Goal: Navigation & Orientation: Go to known website

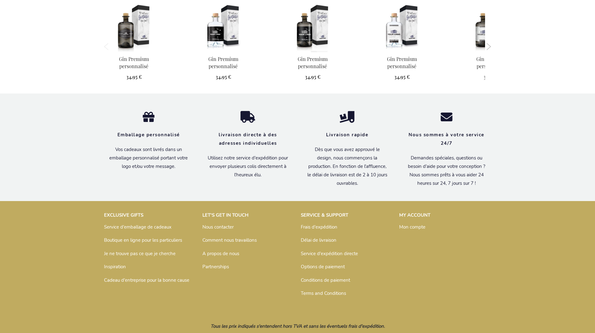
scroll to position [606, 0]
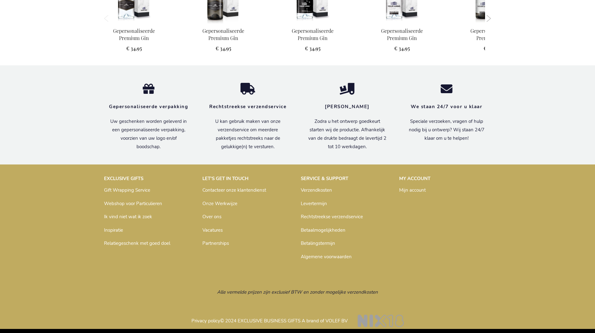
scroll to position [596, 0]
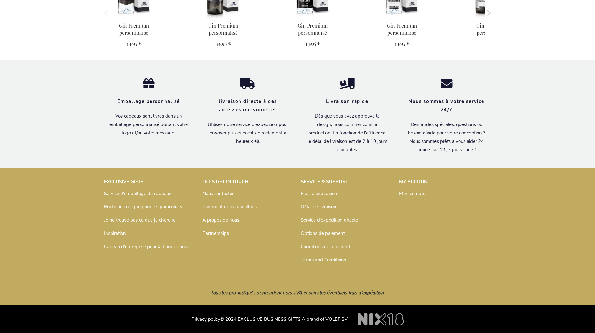
scroll to position [606, 0]
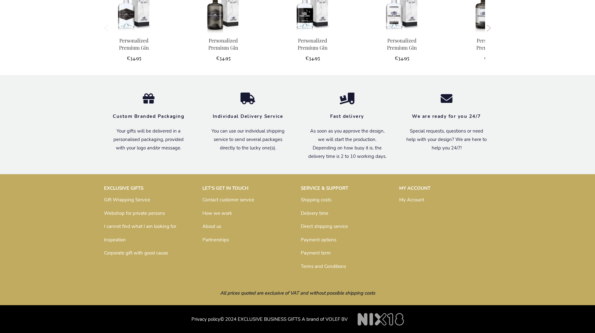
scroll to position [584, 0]
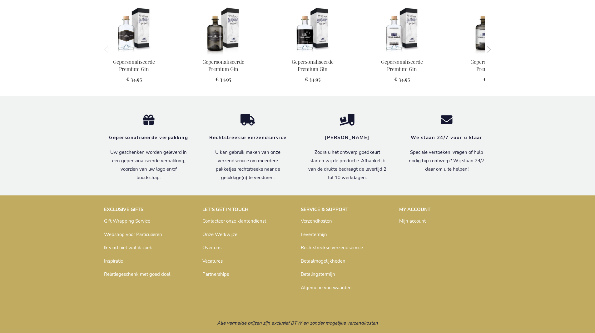
scroll to position [596, 0]
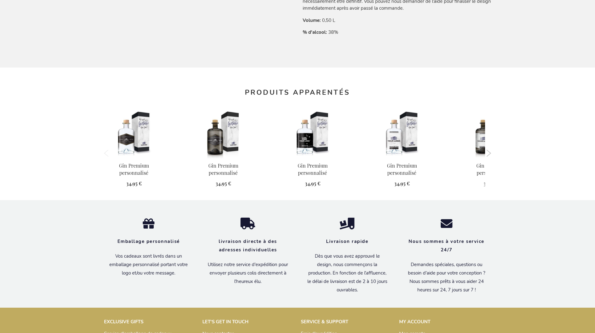
scroll to position [606, 0]
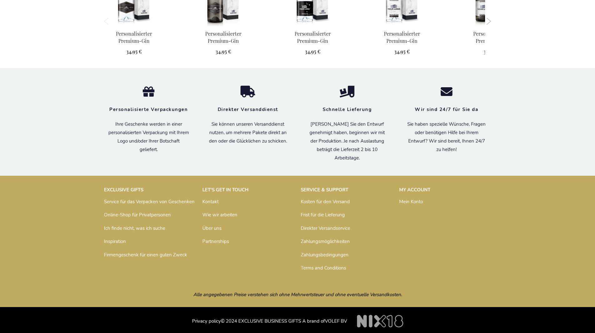
scroll to position [600, 0]
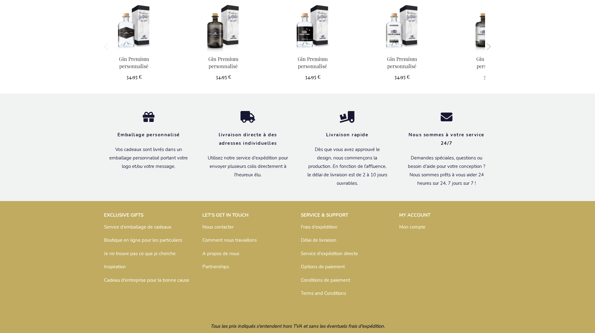
scroll to position [606, 0]
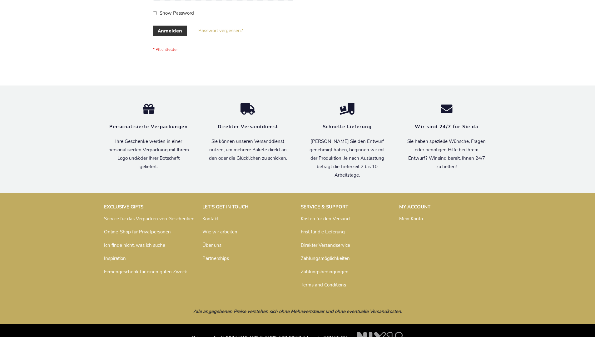
scroll to position [209, 0]
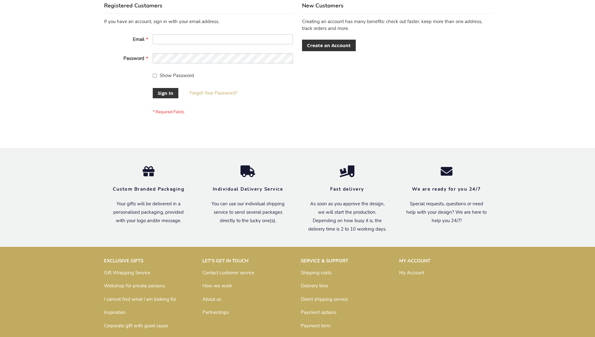
scroll to position [201, 0]
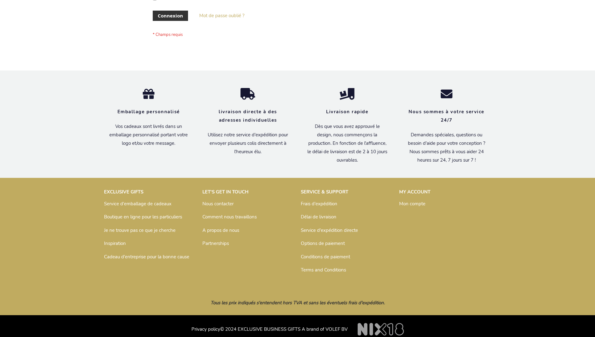
scroll to position [215, 0]
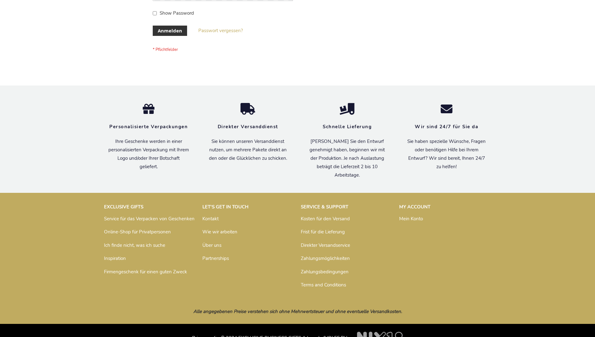
scroll to position [209, 0]
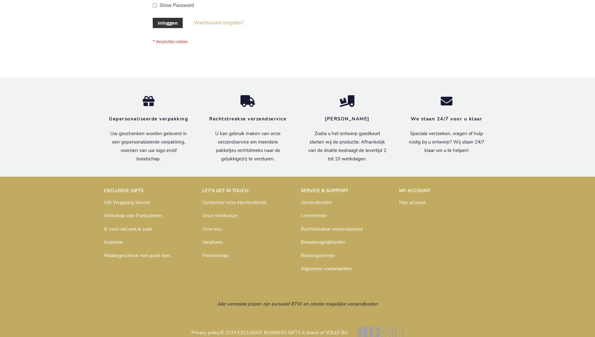
scroll to position [212, 0]
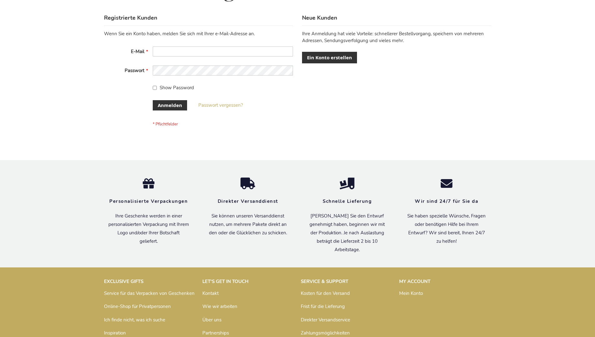
scroll to position [209, 0]
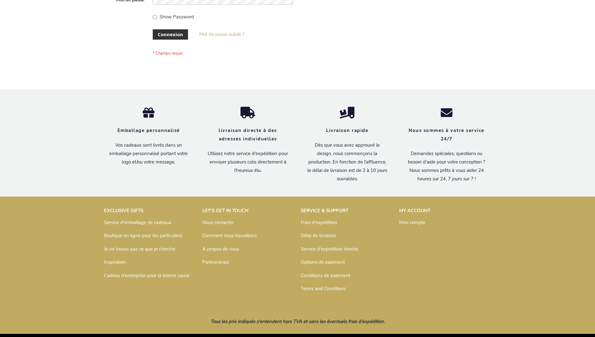
scroll to position [215, 0]
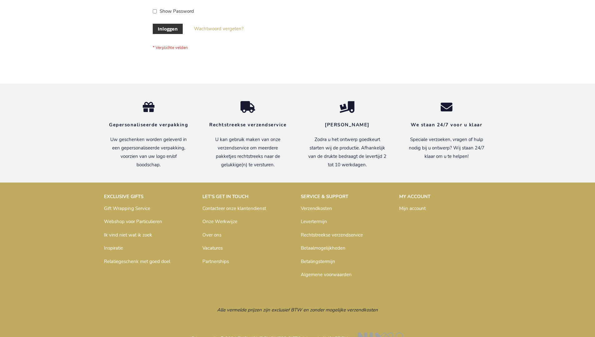
scroll to position [212, 0]
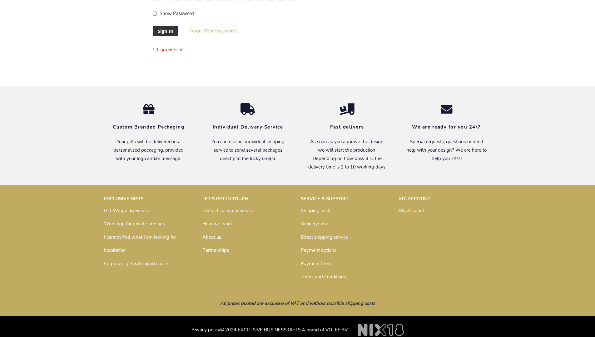
scroll to position [201, 0]
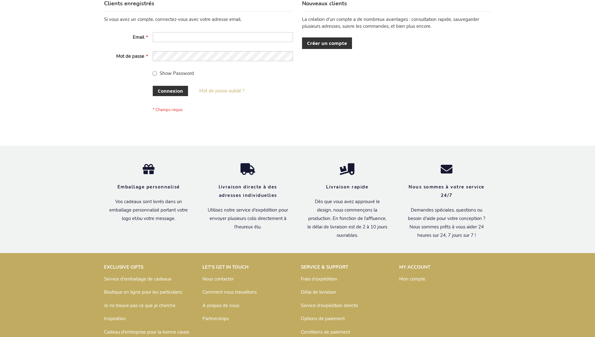
scroll to position [215, 0]
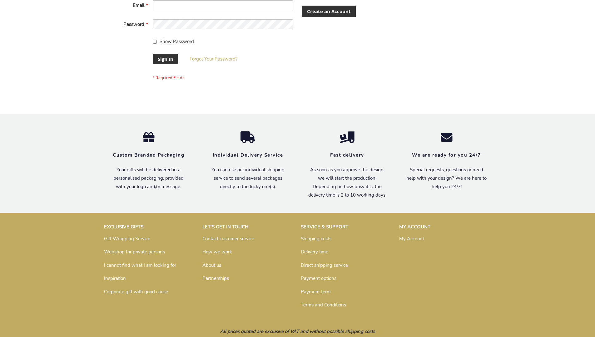
scroll to position [201, 0]
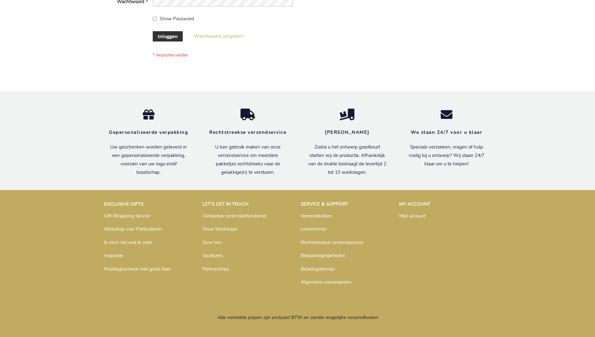
scroll to position [212, 0]
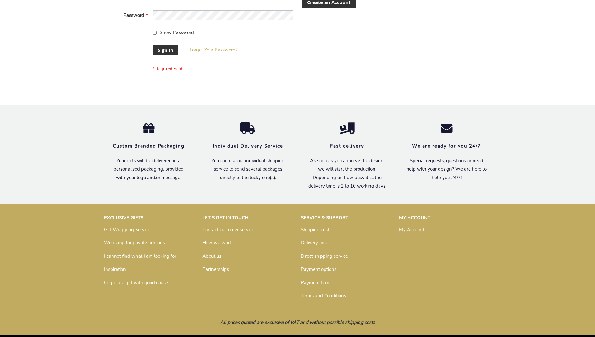
scroll to position [201, 0]
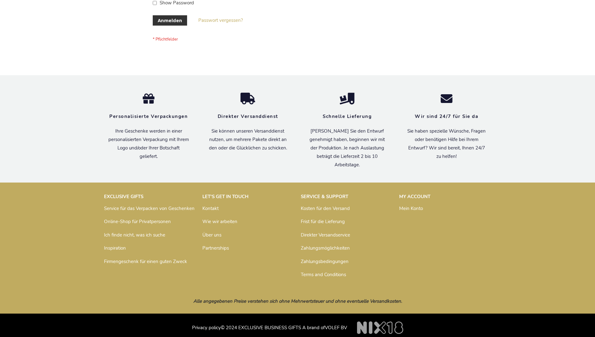
scroll to position [209, 0]
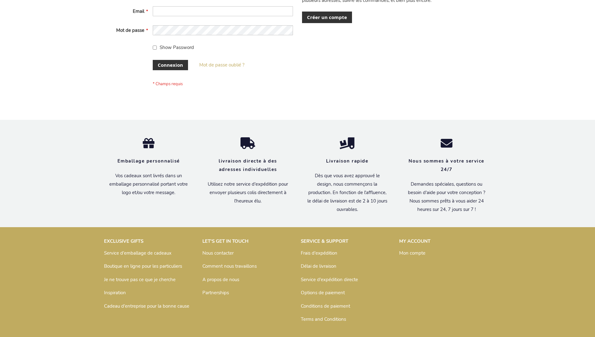
scroll to position [215, 0]
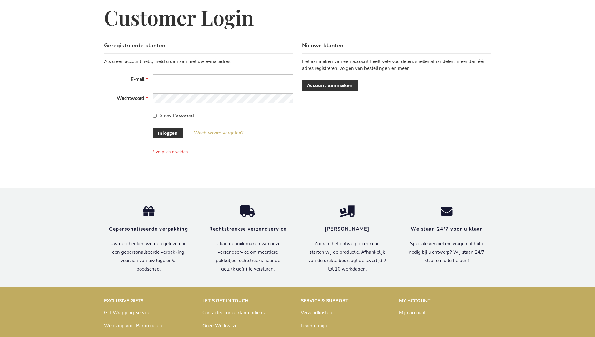
scroll to position [212, 0]
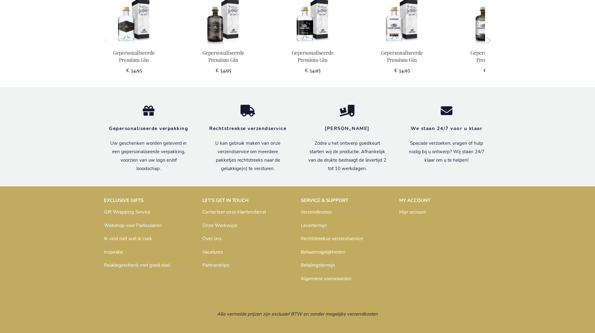
scroll to position [596, 0]
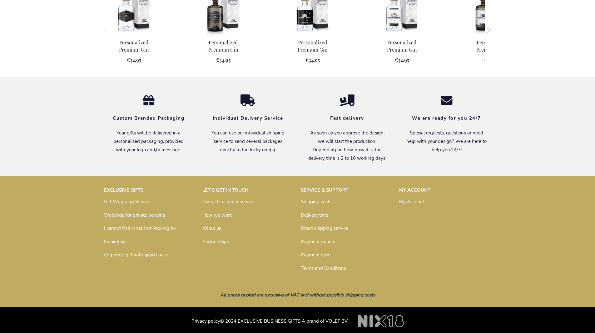
scroll to position [584, 0]
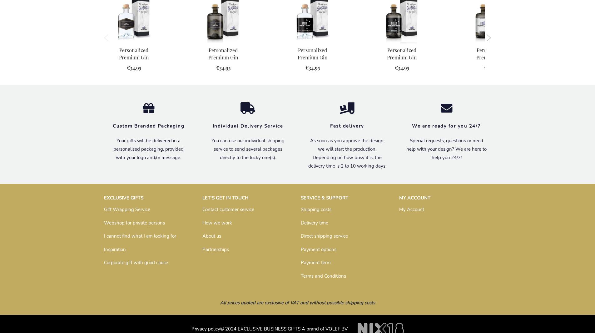
scroll to position [584, 0]
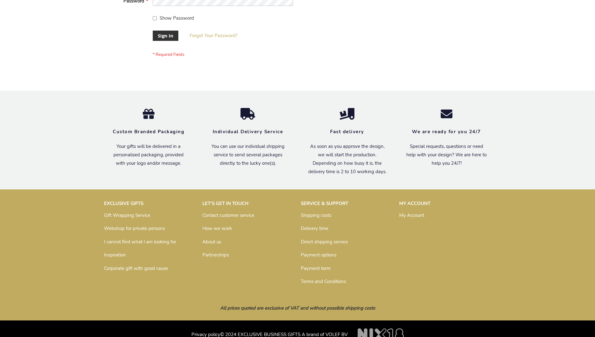
scroll to position [201, 0]
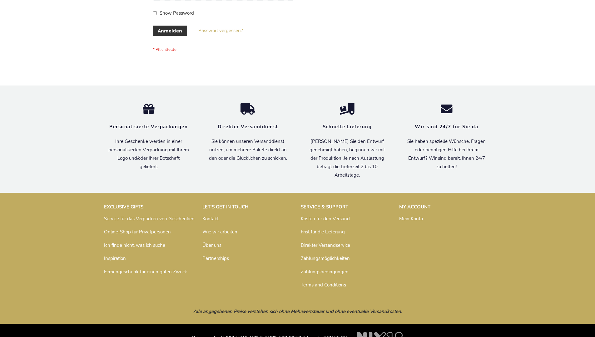
scroll to position [209, 0]
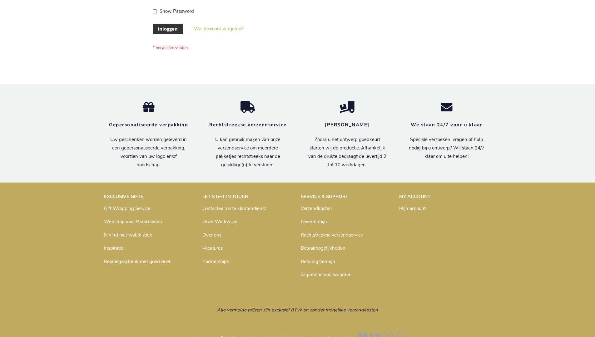
scroll to position [212, 0]
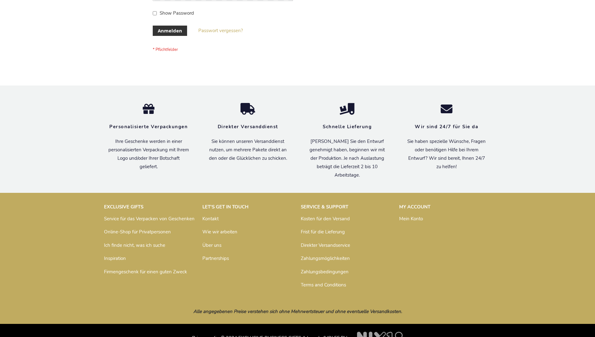
scroll to position [209, 0]
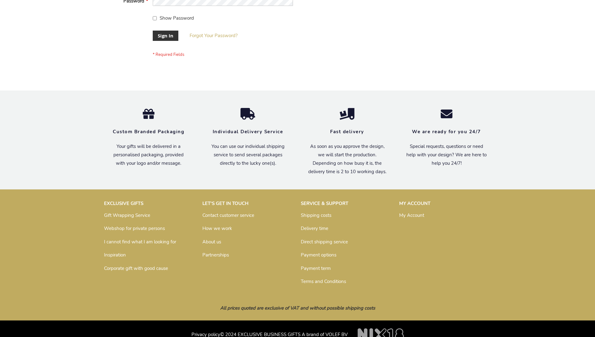
scroll to position [201, 0]
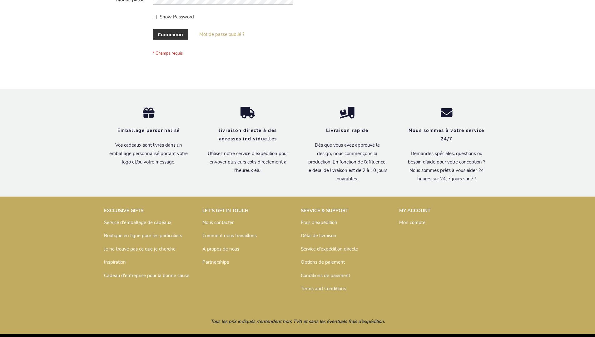
scroll to position [215, 0]
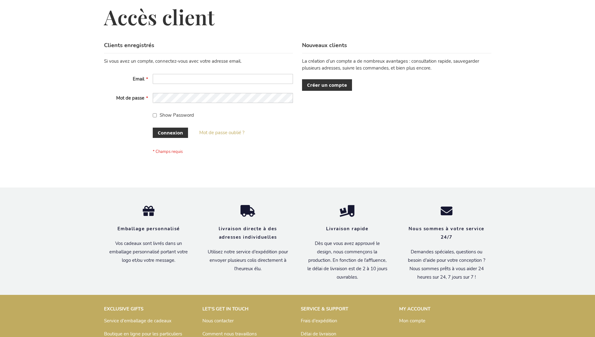
scroll to position [215, 0]
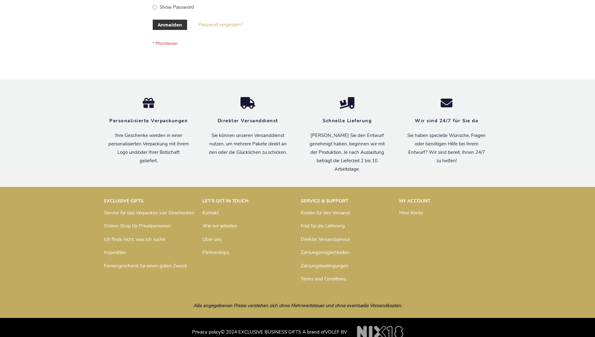
scroll to position [209, 0]
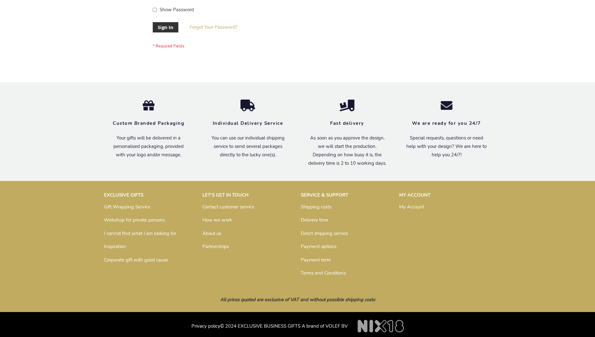
scroll to position [201, 0]
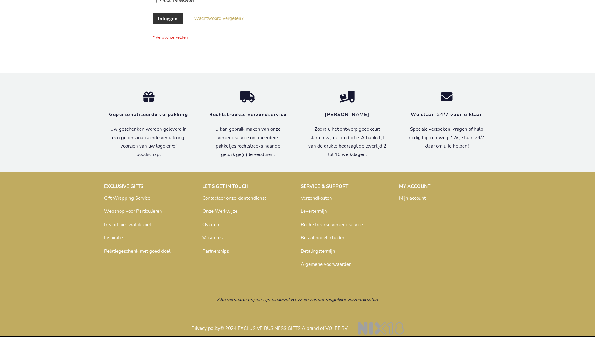
scroll to position [212, 0]
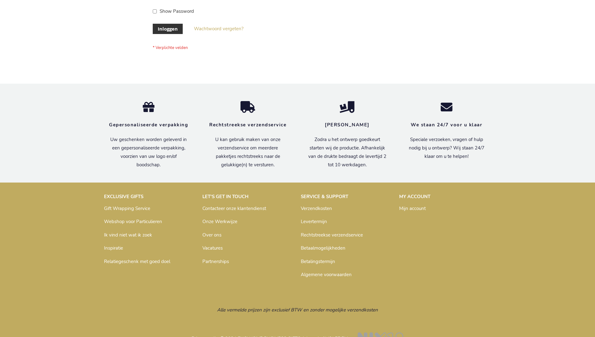
scroll to position [212, 0]
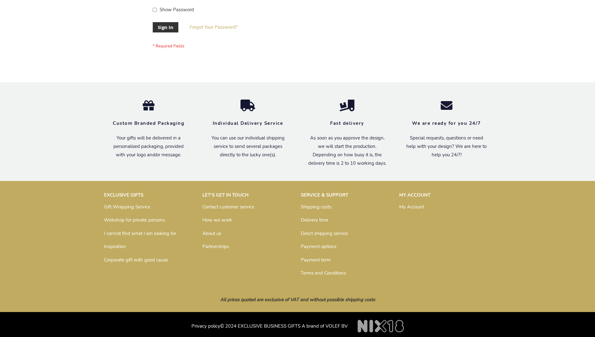
scroll to position [201, 0]
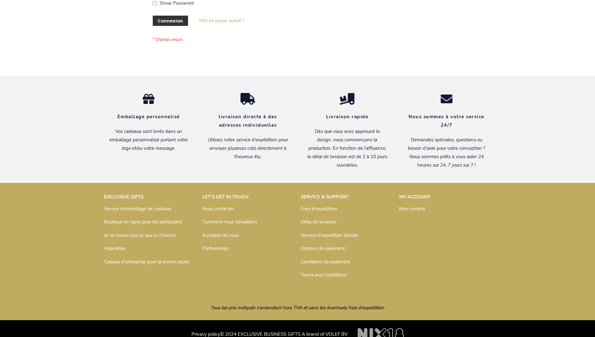
scroll to position [215, 0]
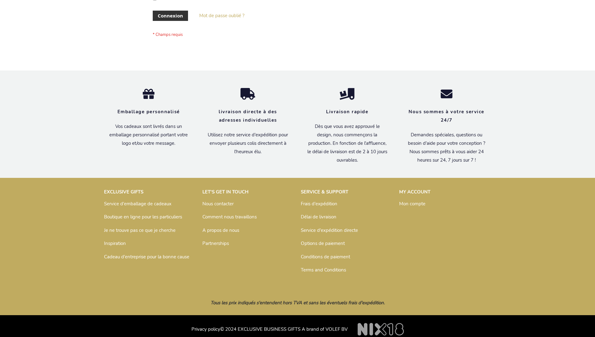
scroll to position [215, 0]
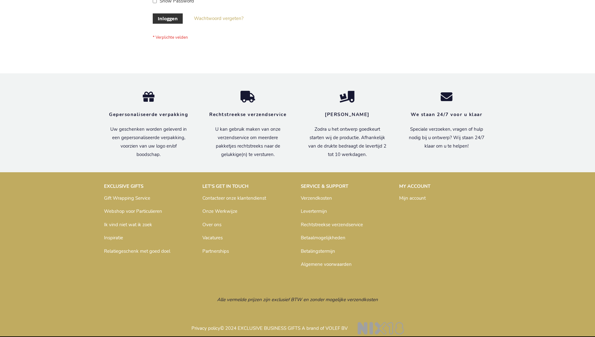
scroll to position [212, 0]
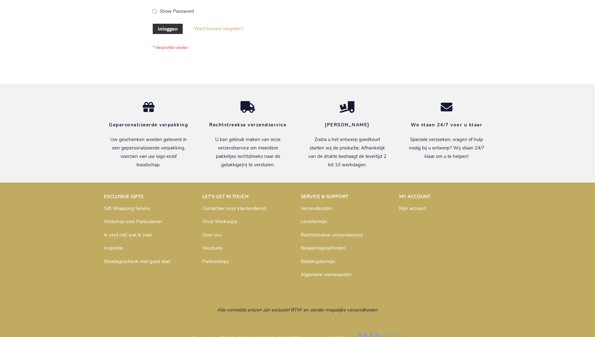
scroll to position [212, 0]
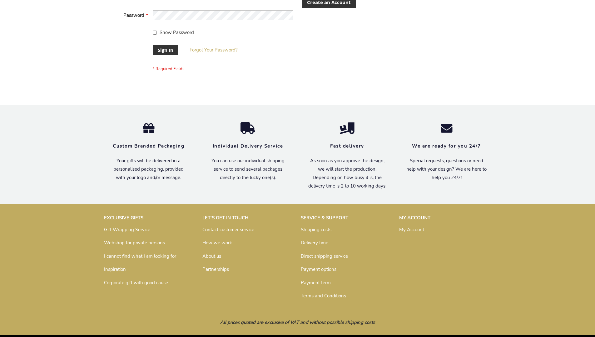
scroll to position [201, 0]
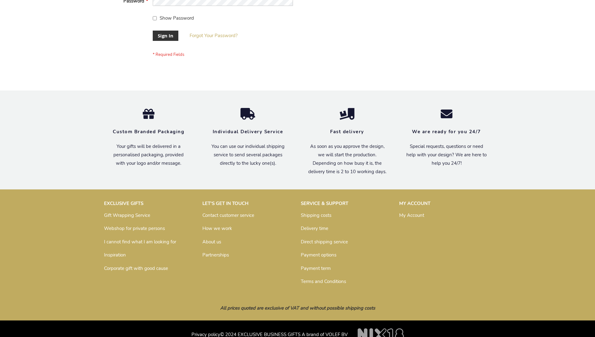
scroll to position [201, 0]
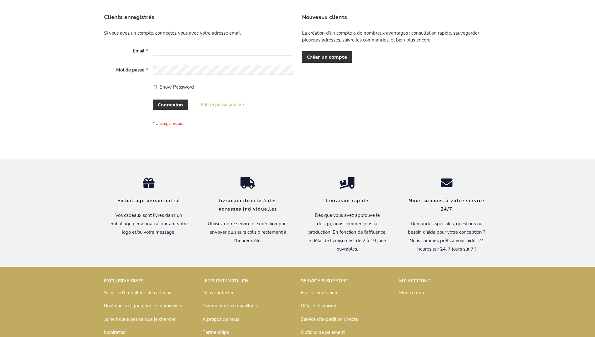
scroll to position [215, 0]
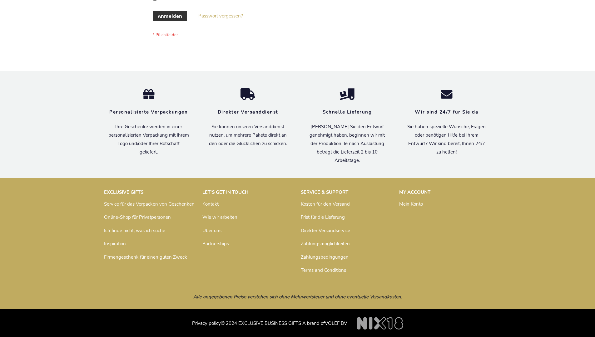
scroll to position [209, 0]
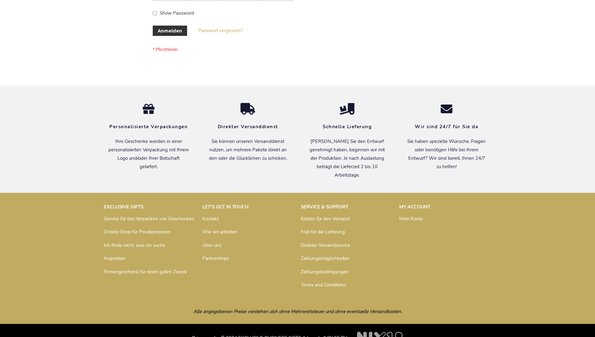
scroll to position [209, 0]
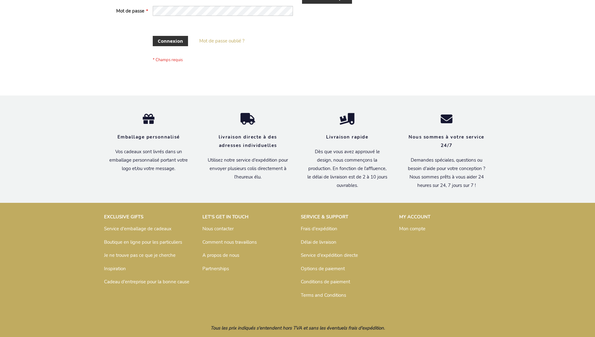
scroll to position [210, 0]
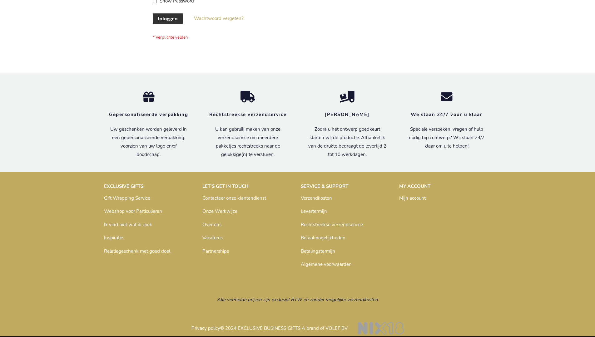
scroll to position [212, 0]
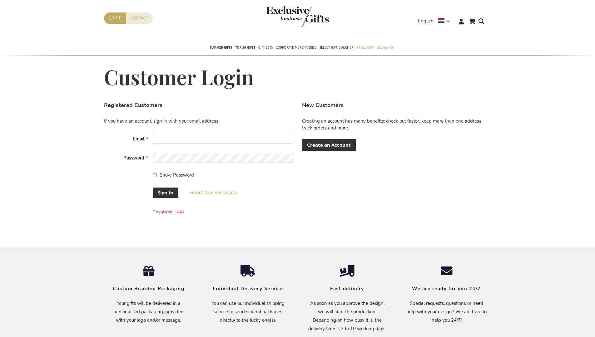
scroll to position [201, 0]
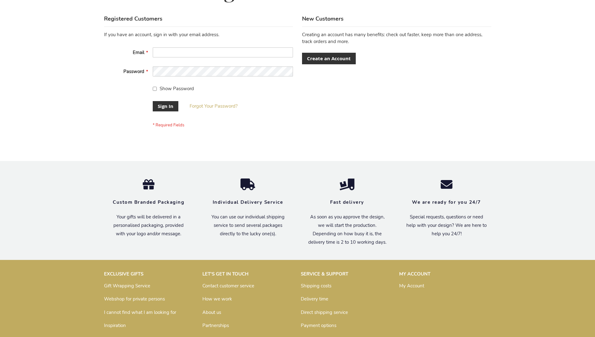
scroll to position [201, 0]
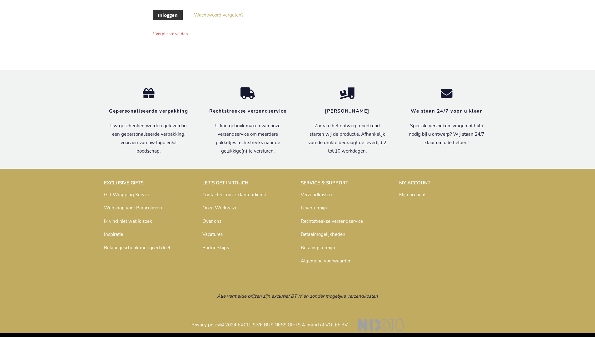
scroll to position [212, 0]
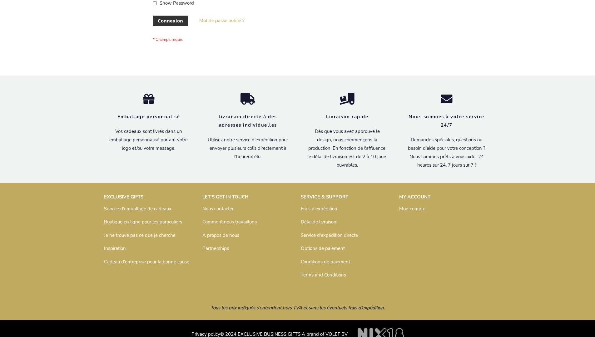
scroll to position [215, 0]
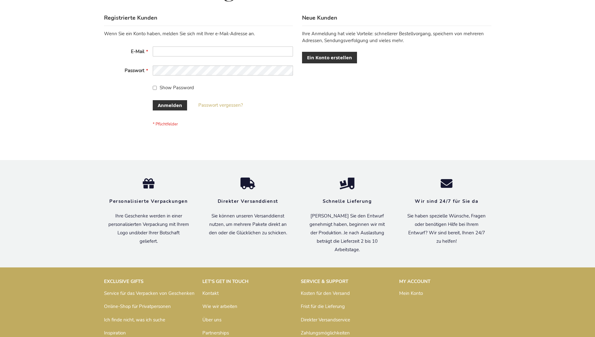
scroll to position [209, 0]
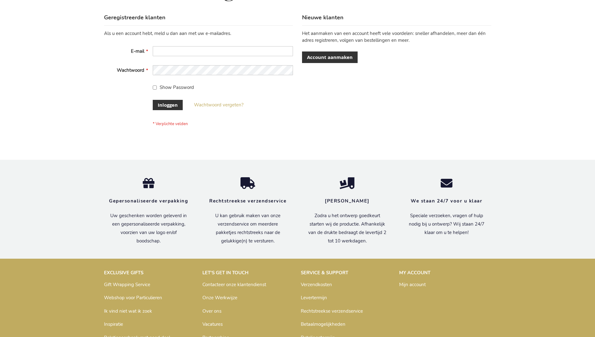
scroll to position [212, 0]
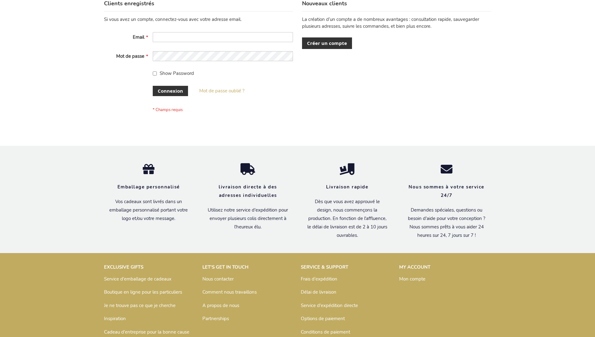
scroll to position [215, 0]
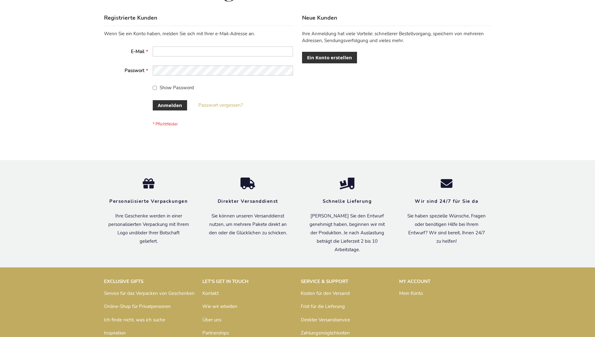
scroll to position [209, 0]
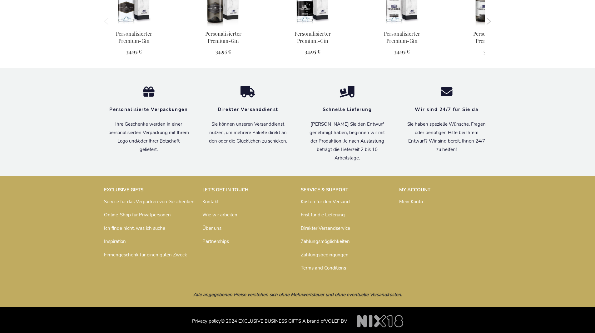
scroll to position [600, 0]
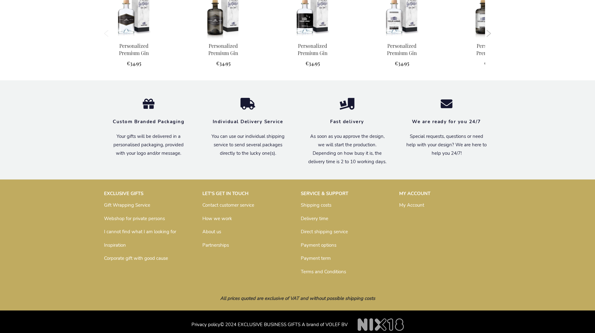
scroll to position [584, 0]
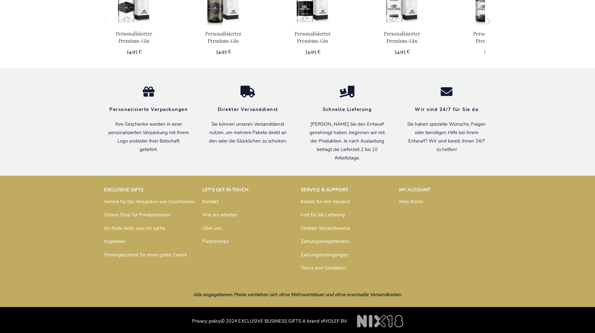
scroll to position [600, 0]
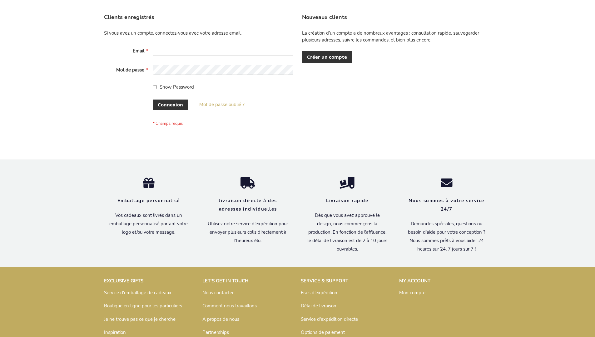
scroll to position [215, 0]
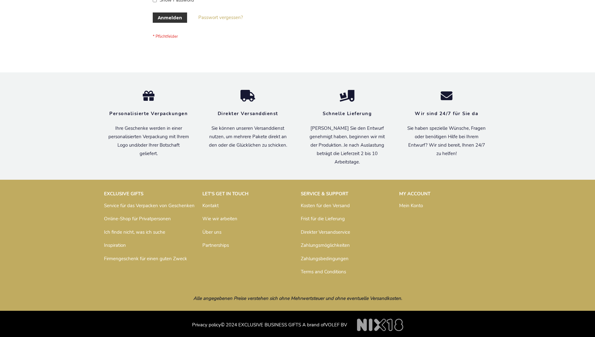
scroll to position [209, 0]
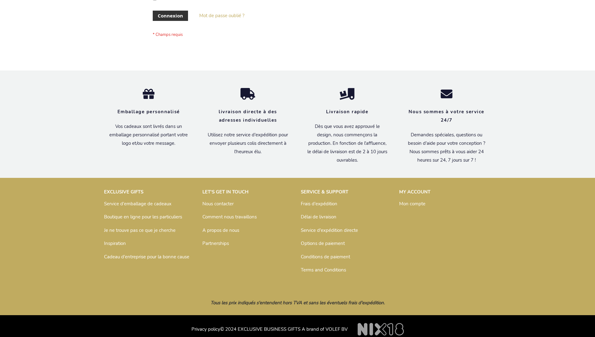
scroll to position [215, 0]
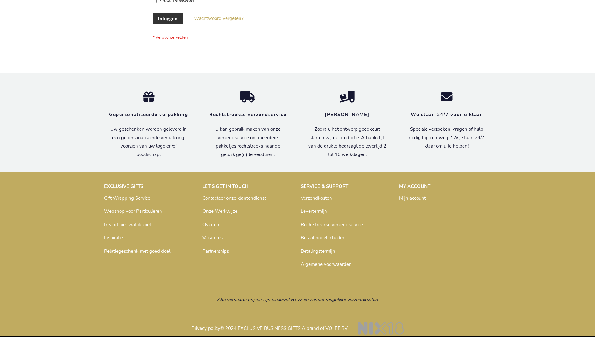
scroll to position [212, 0]
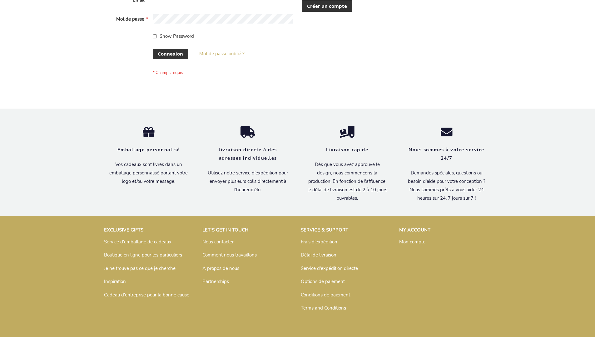
scroll to position [215, 0]
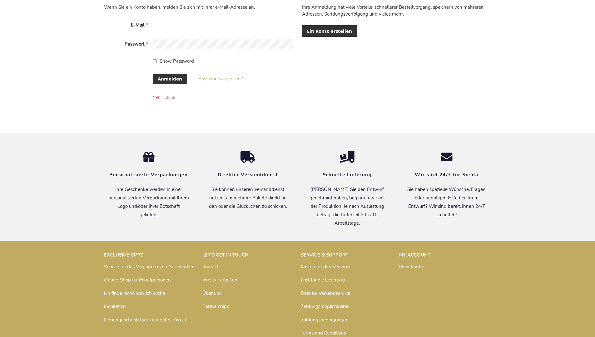
scroll to position [209, 0]
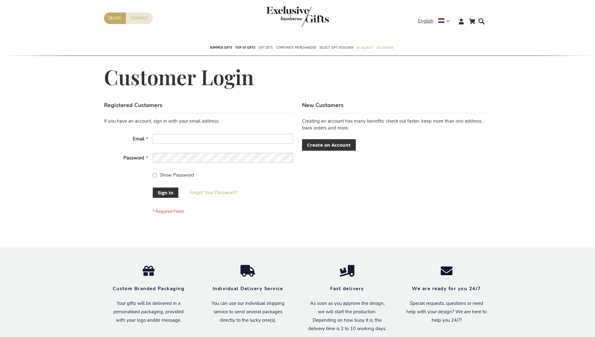
scroll to position [201, 0]
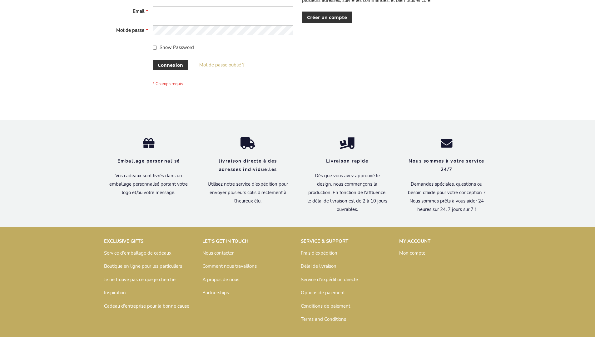
scroll to position [215, 0]
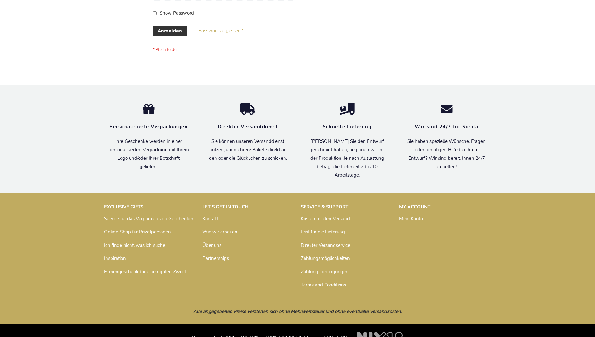
scroll to position [209, 0]
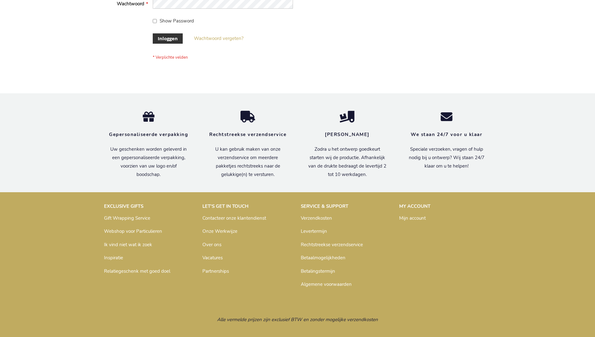
scroll to position [207, 0]
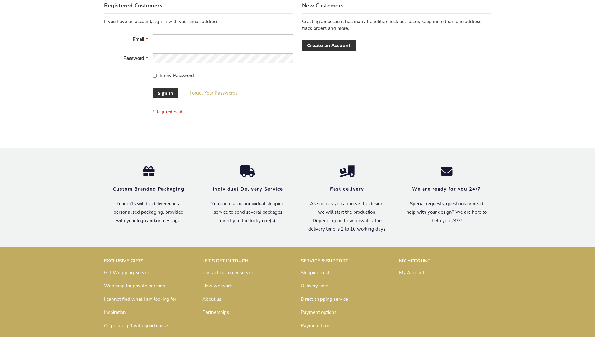
scroll to position [201, 0]
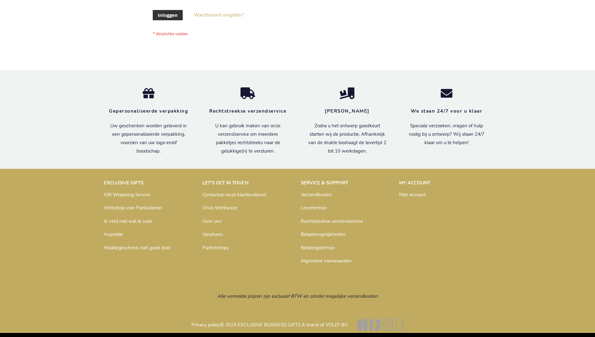
scroll to position [212, 0]
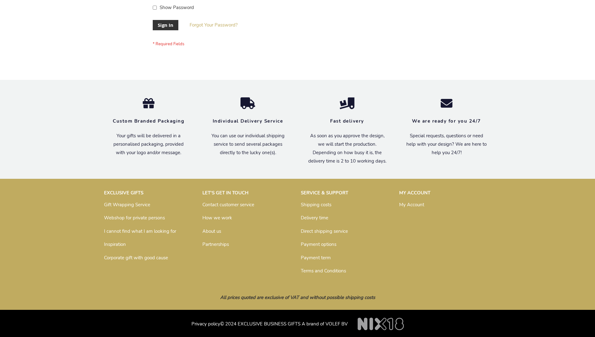
scroll to position [201, 0]
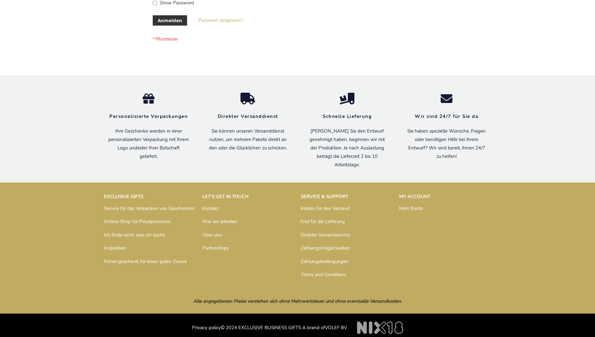
scroll to position [209, 0]
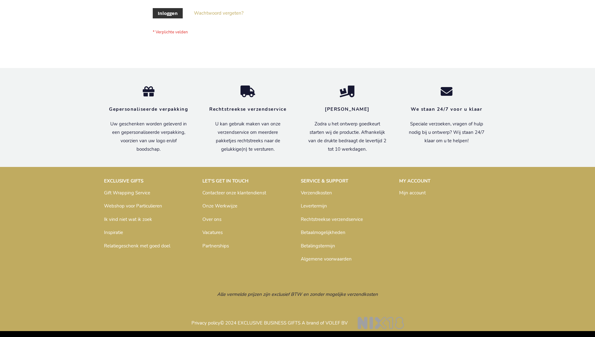
scroll to position [212, 0]
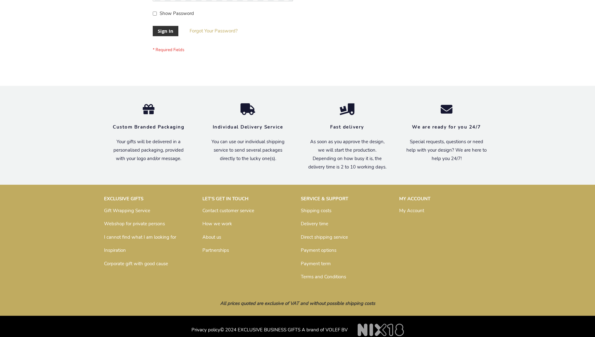
scroll to position [201, 0]
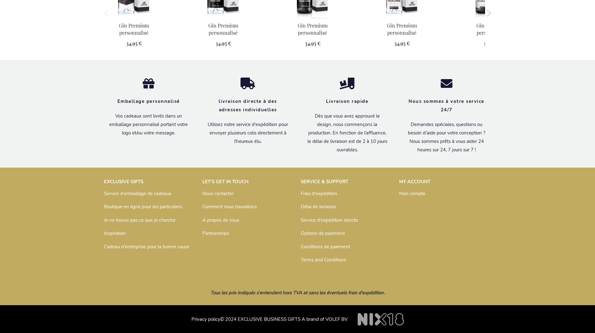
scroll to position [606, 0]
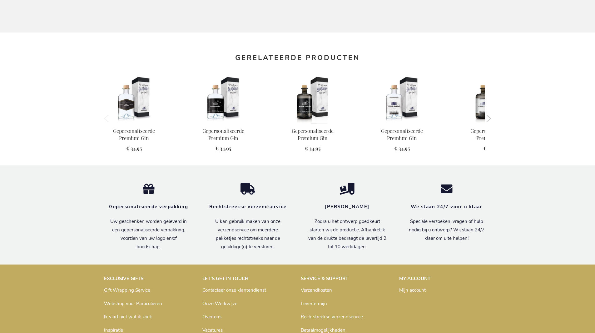
scroll to position [594, 0]
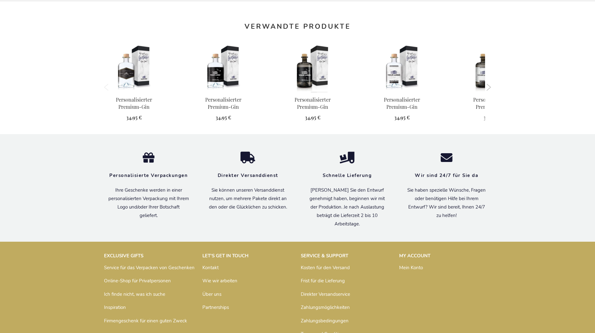
scroll to position [600, 0]
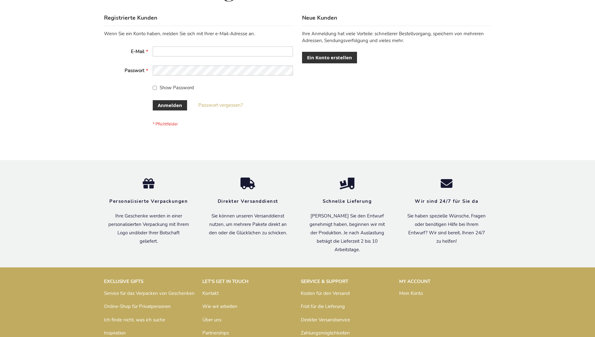
scroll to position [209, 0]
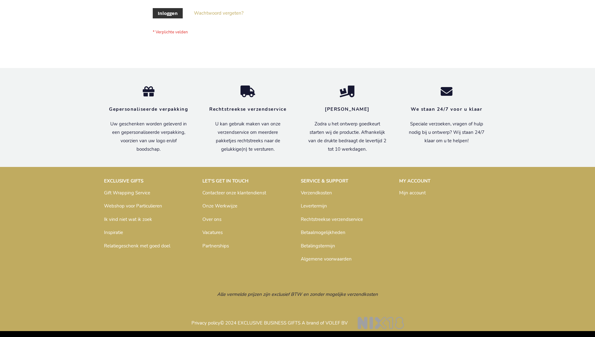
scroll to position [212, 0]
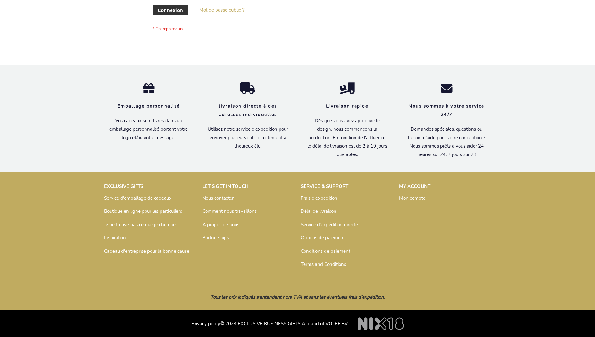
scroll to position [215, 0]
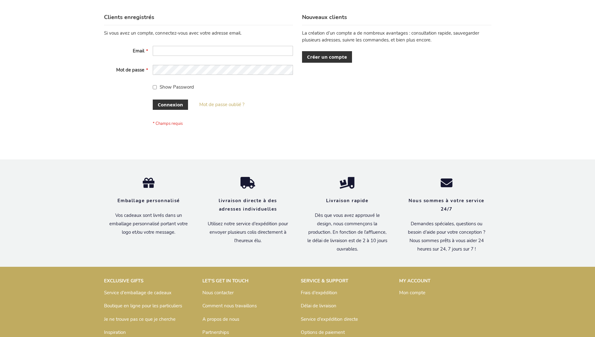
scroll to position [215, 0]
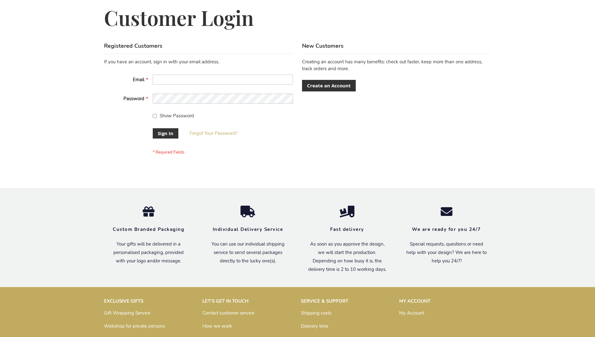
scroll to position [201, 0]
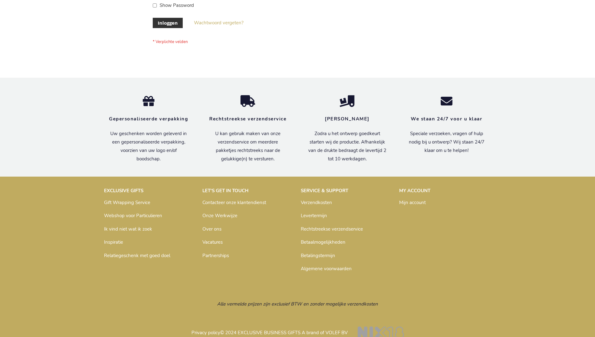
scroll to position [212, 0]
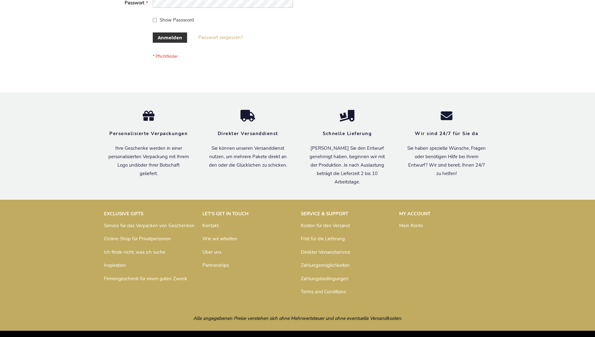
scroll to position [209, 0]
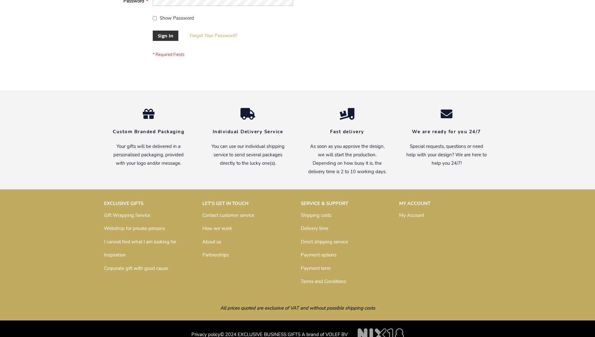
scroll to position [201, 0]
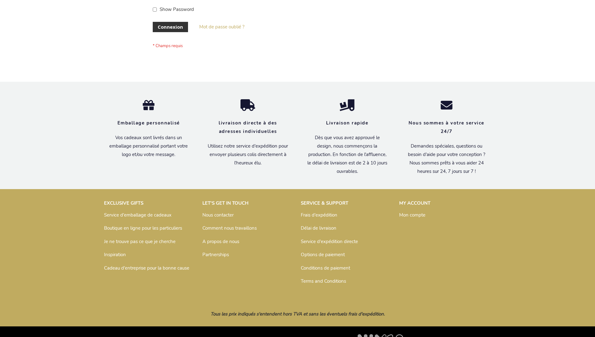
scroll to position [215, 0]
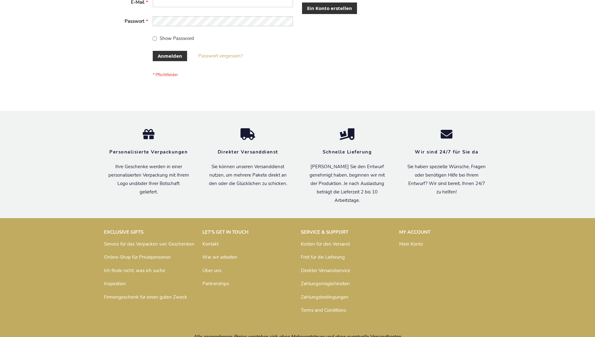
scroll to position [209, 0]
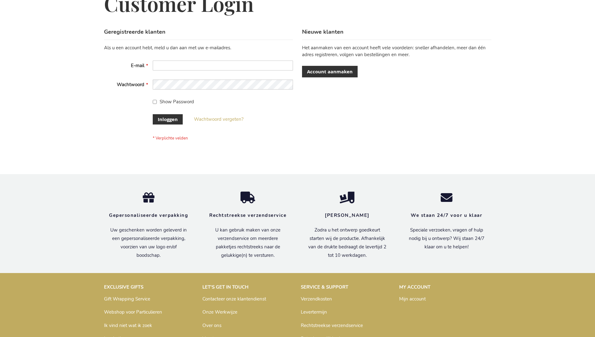
scroll to position [207, 0]
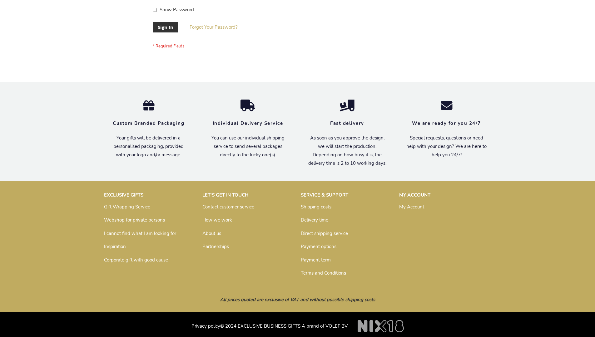
scroll to position [201, 0]
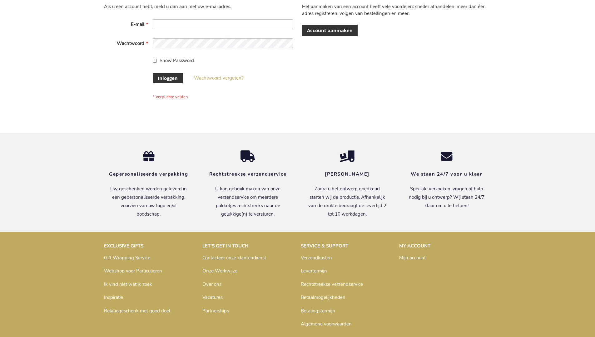
scroll to position [212, 0]
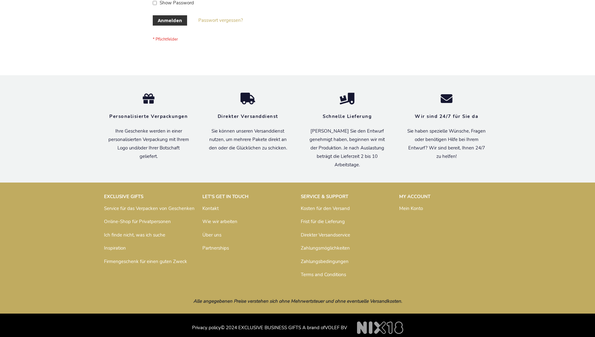
scroll to position [209, 0]
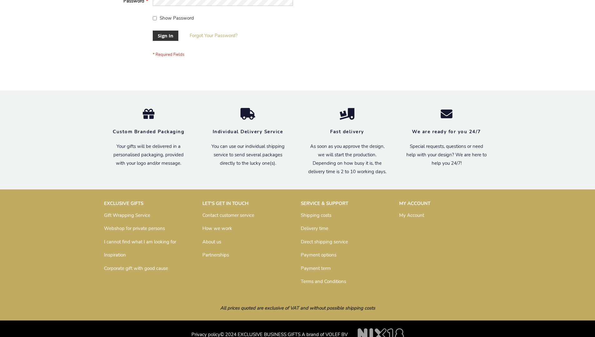
scroll to position [201, 0]
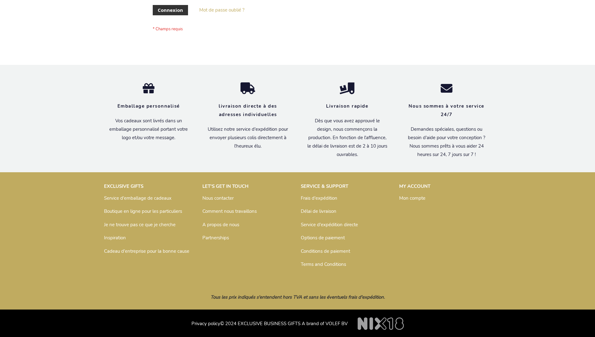
scroll to position [215, 0]
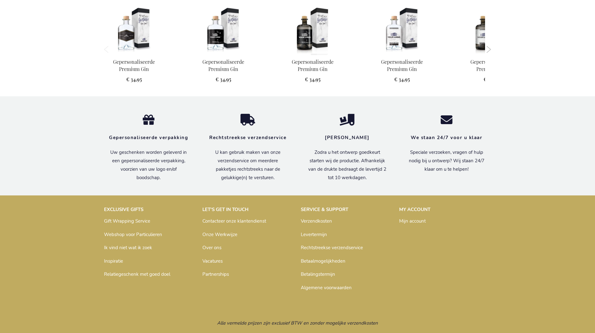
scroll to position [596, 0]
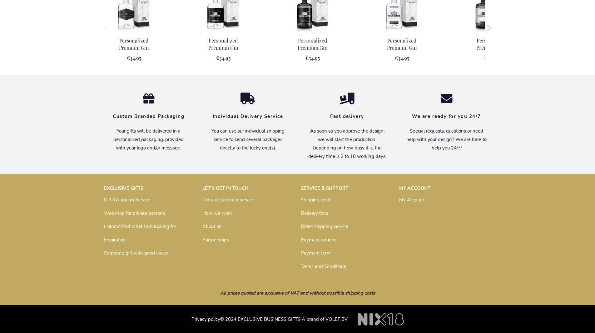
scroll to position [584, 0]
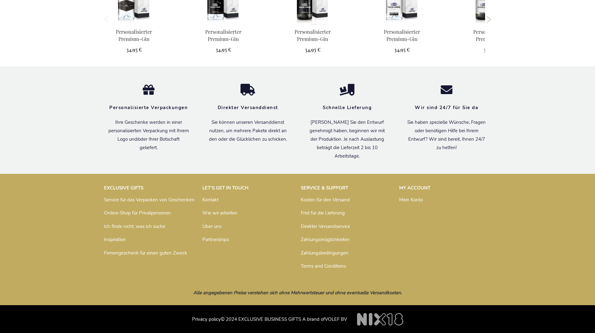
scroll to position [600, 0]
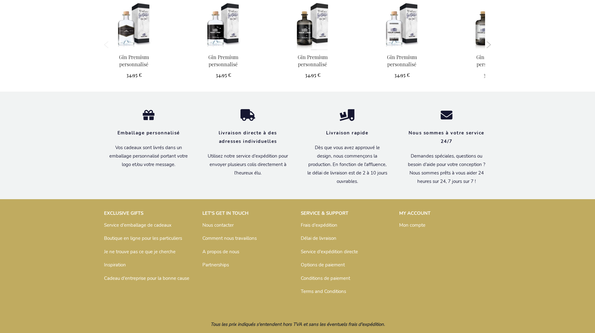
scroll to position [606, 0]
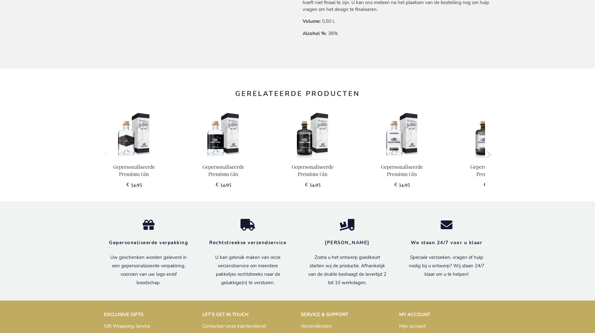
scroll to position [596, 0]
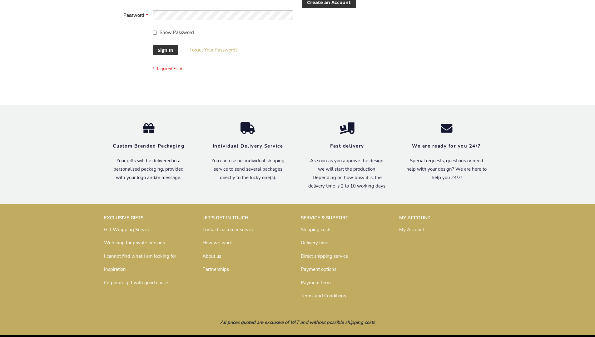
scroll to position [201, 0]
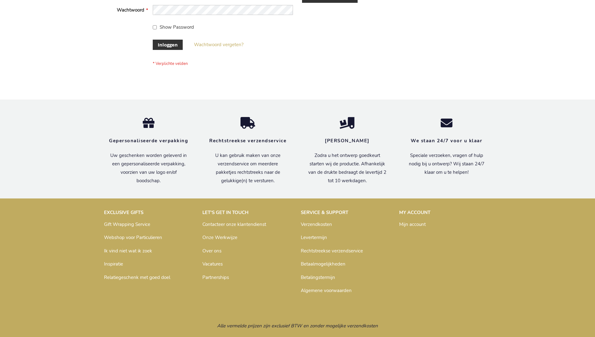
scroll to position [212, 0]
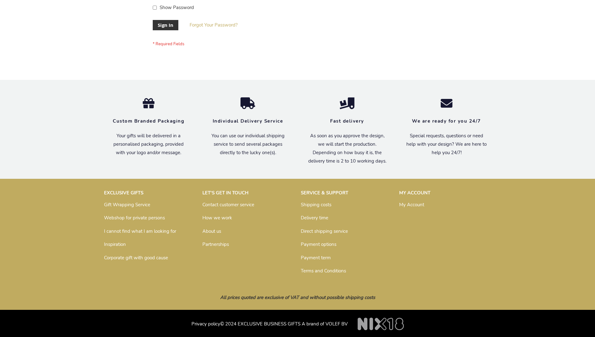
scroll to position [201, 0]
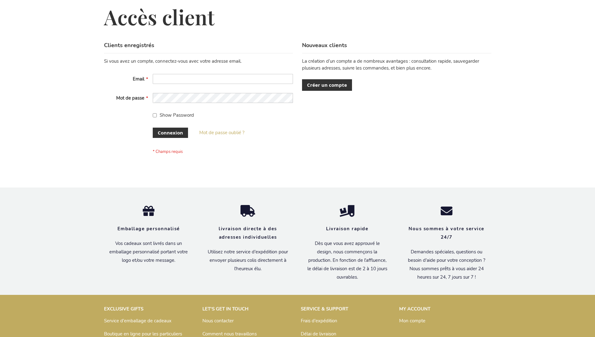
scroll to position [215, 0]
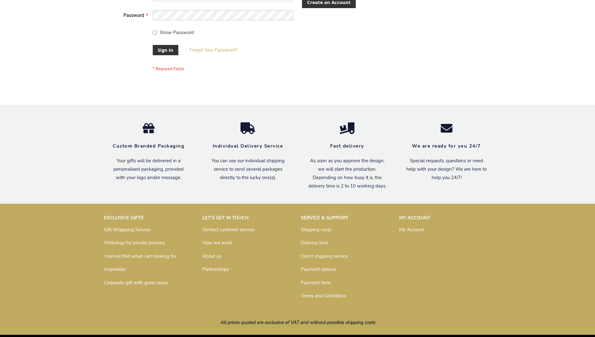
scroll to position [201, 0]
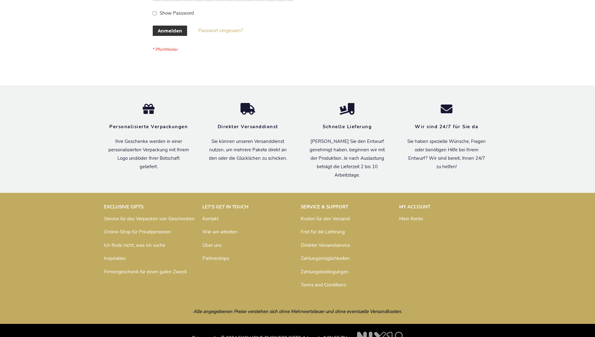
scroll to position [209, 0]
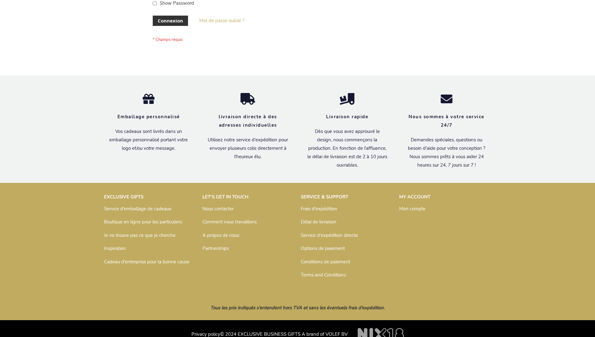
scroll to position [215, 0]
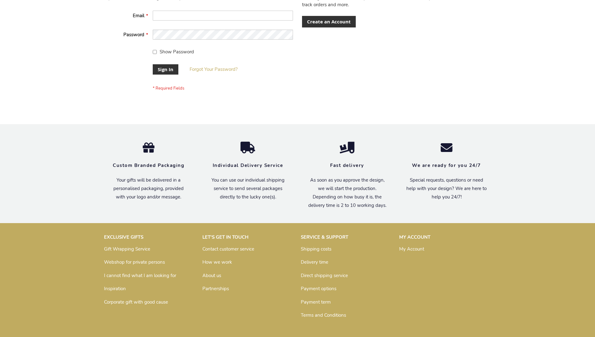
scroll to position [201, 0]
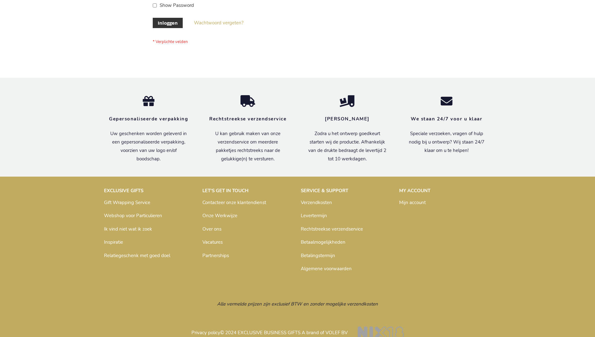
scroll to position [212, 0]
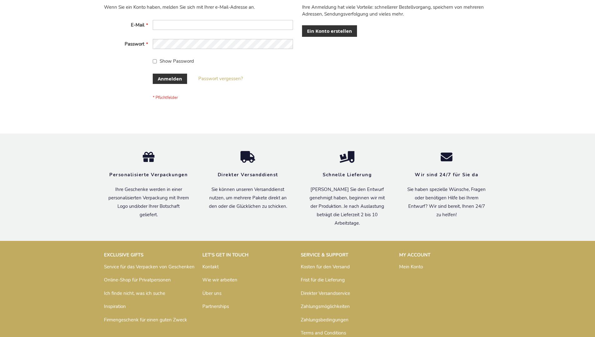
scroll to position [209, 0]
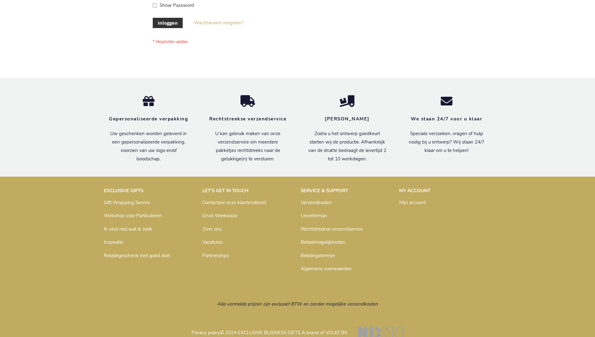
scroll to position [212, 0]
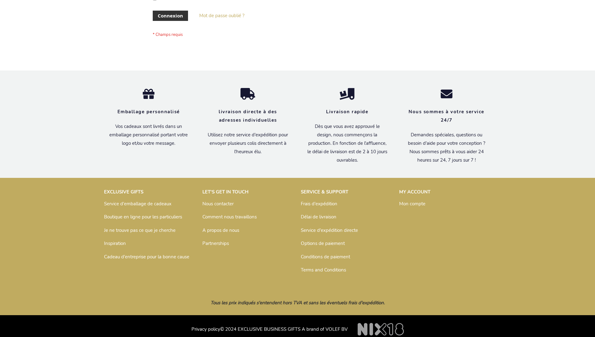
scroll to position [215, 0]
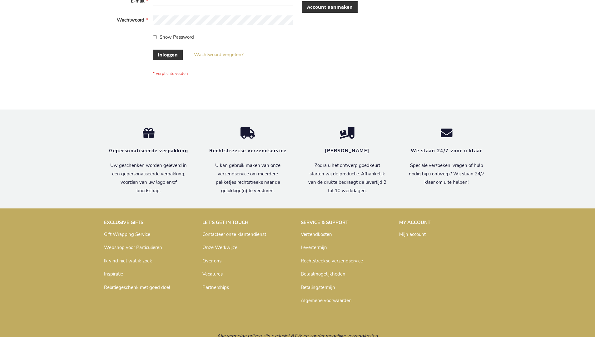
scroll to position [212, 0]
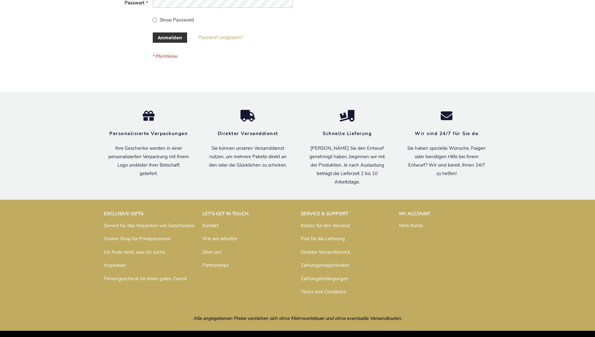
scroll to position [209, 0]
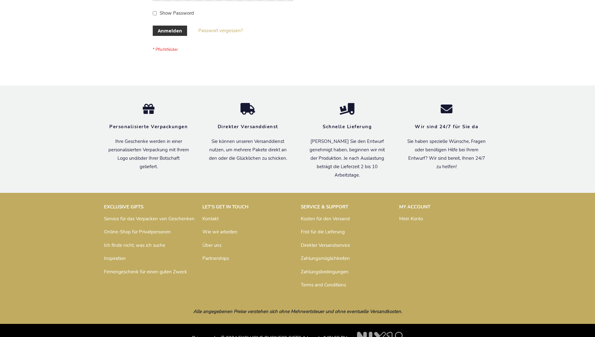
scroll to position [209, 0]
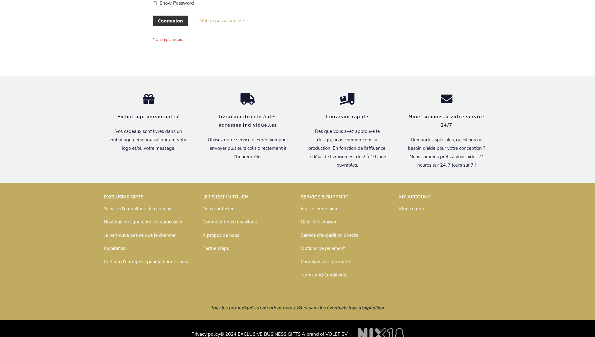
scroll to position [215, 0]
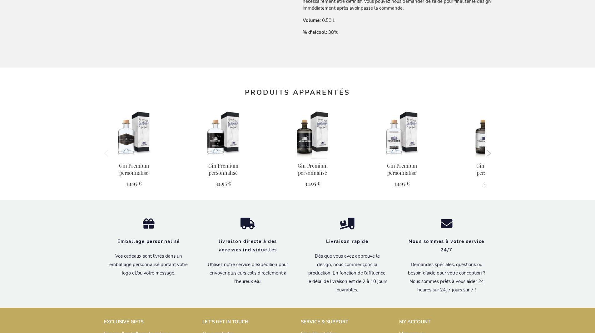
scroll to position [606, 0]
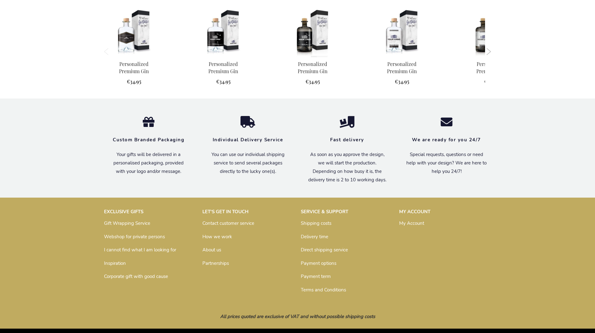
scroll to position [584, 0]
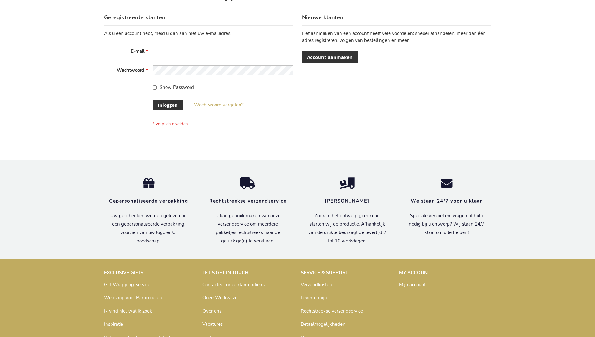
scroll to position [212, 0]
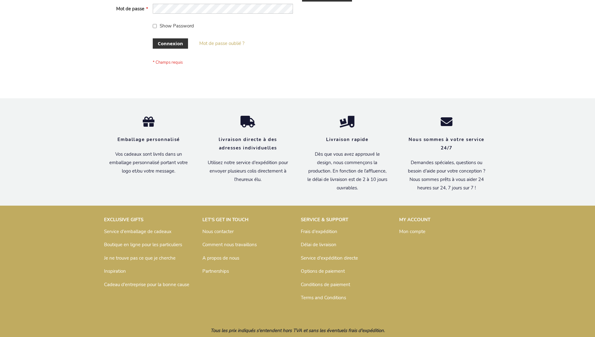
scroll to position [215, 0]
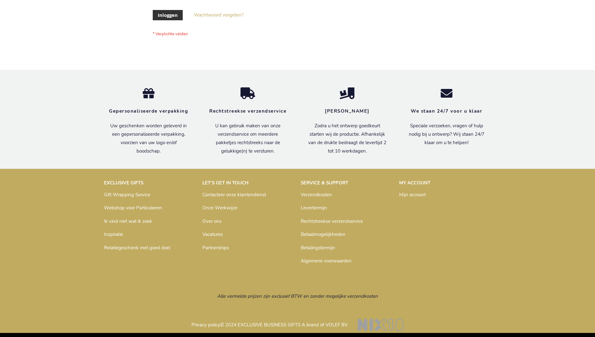
scroll to position [212, 0]
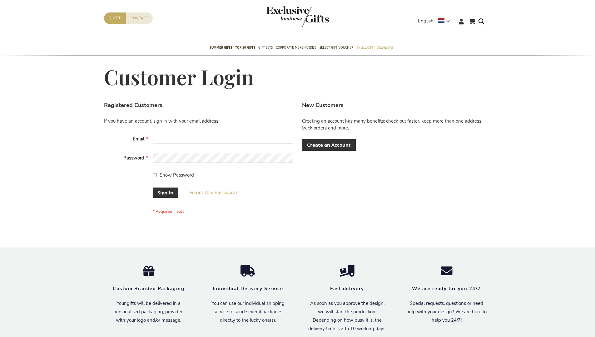
scroll to position [201, 0]
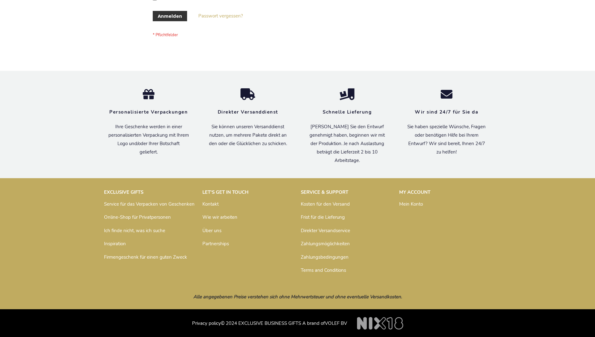
scroll to position [209, 0]
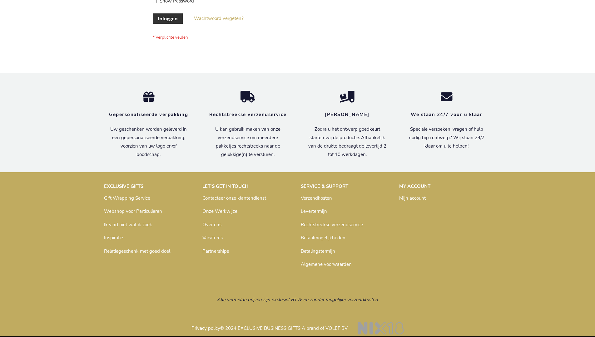
scroll to position [212, 0]
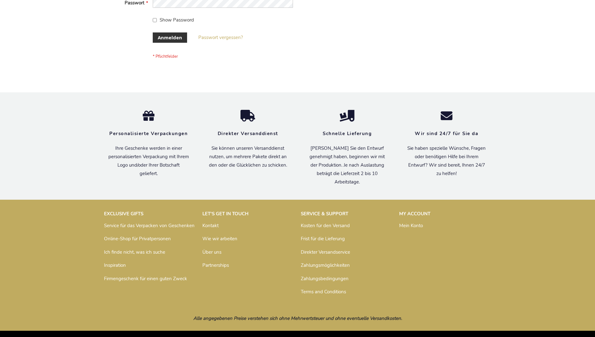
scroll to position [209, 0]
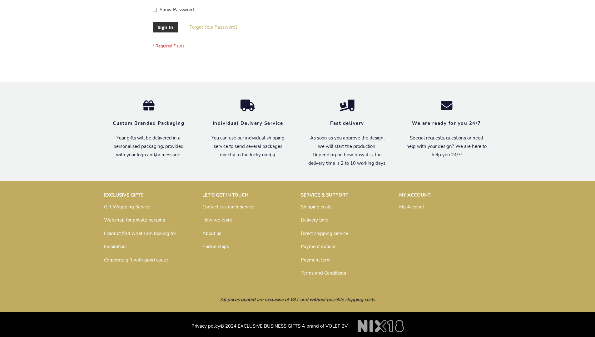
scroll to position [201, 0]
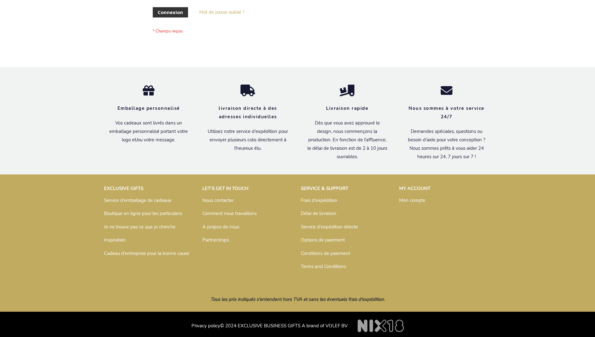
scroll to position [215, 0]
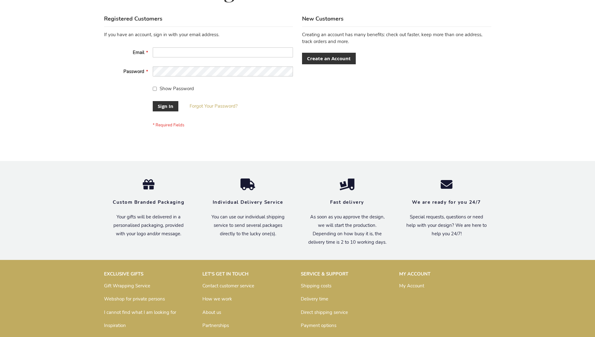
scroll to position [201, 0]
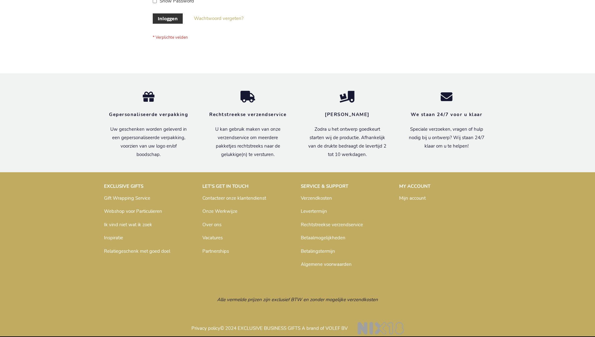
scroll to position [212, 0]
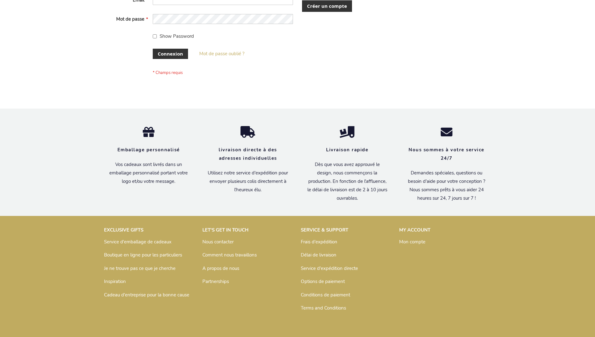
scroll to position [215, 0]
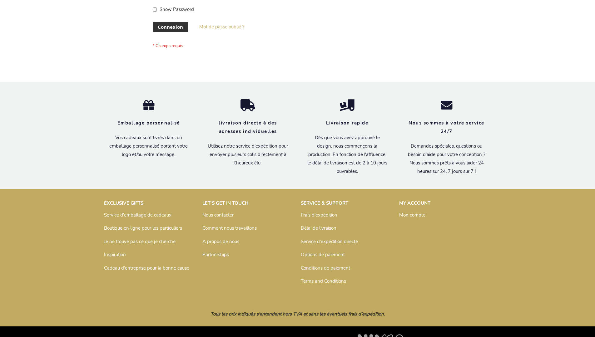
scroll to position [215, 0]
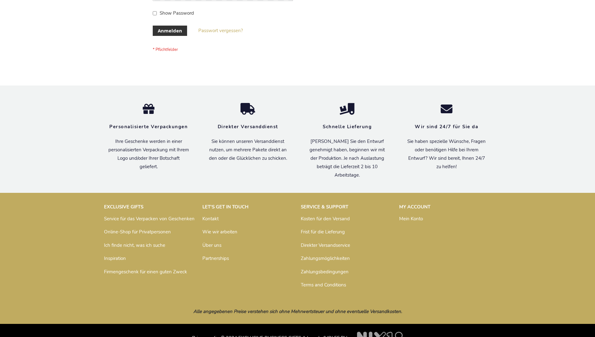
scroll to position [209, 0]
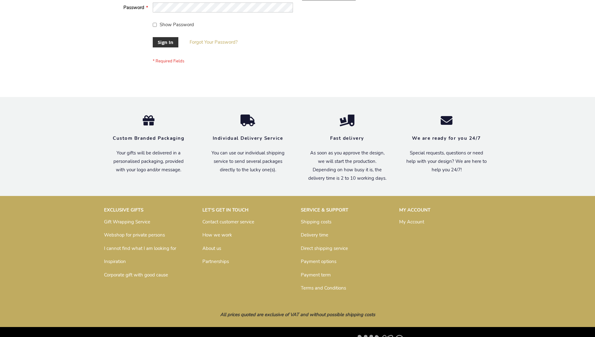
scroll to position [201, 0]
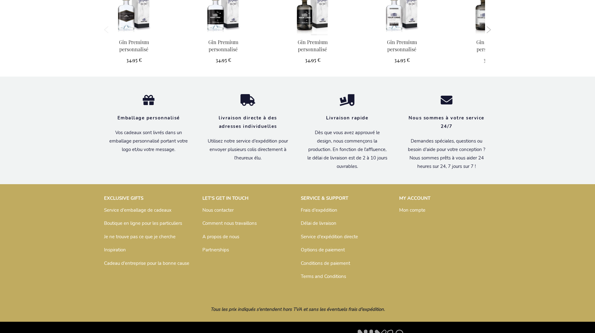
scroll to position [606, 0]
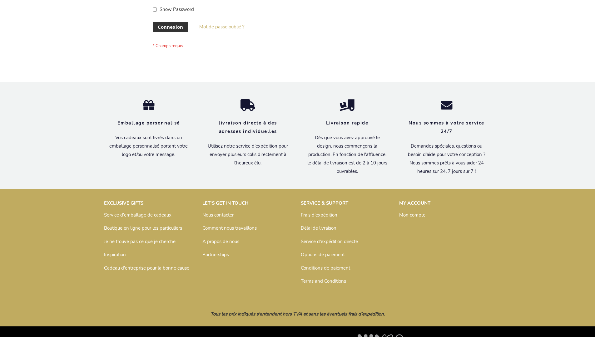
scroll to position [215, 0]
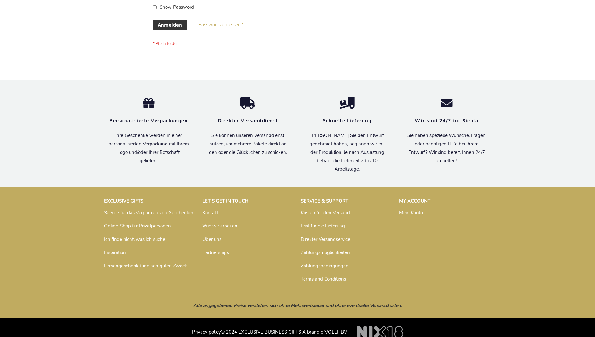
scroll to position [209, 0]
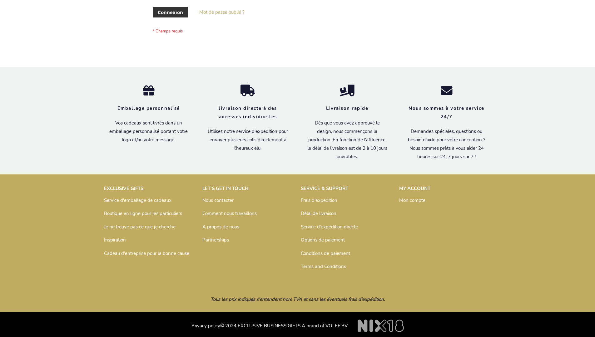
scroll to position [215, 0]
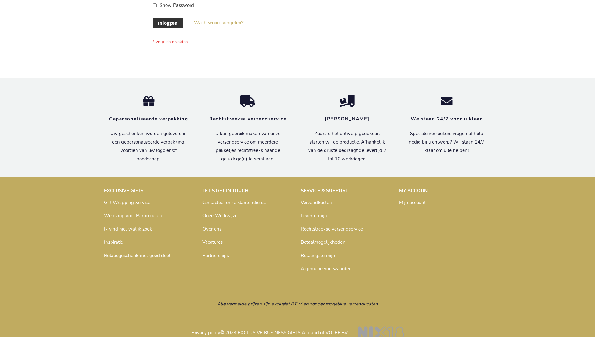
scroll to position [212, 0]
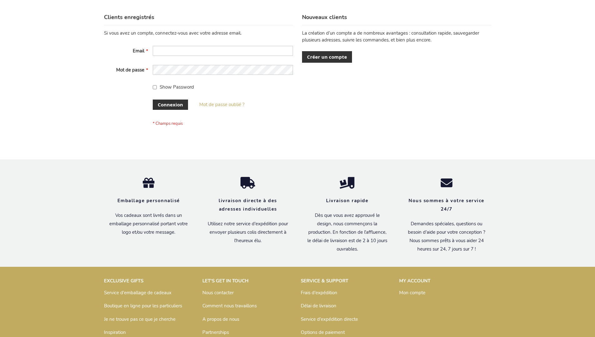
scroll to position [215, 0]
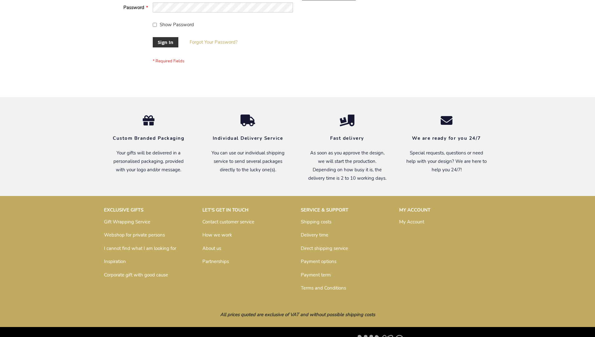
scroll to position [201, 0]
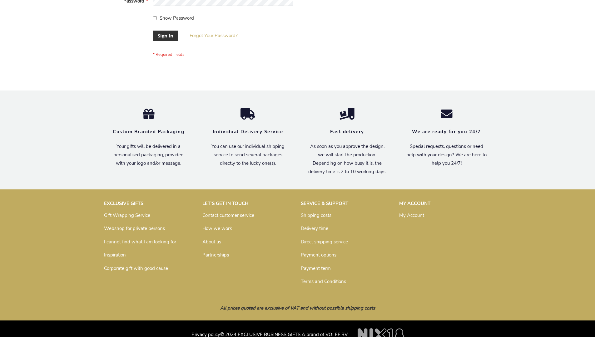
scroll to position [201, 0]
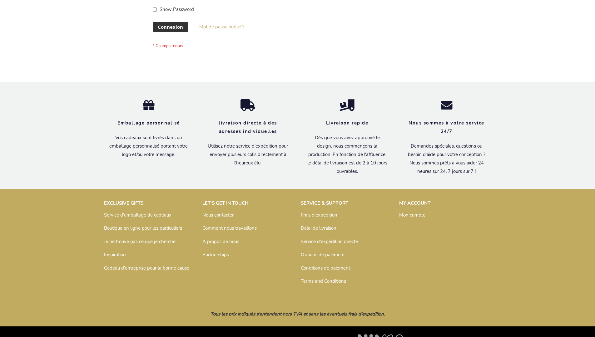
scroll to position [215, 0]
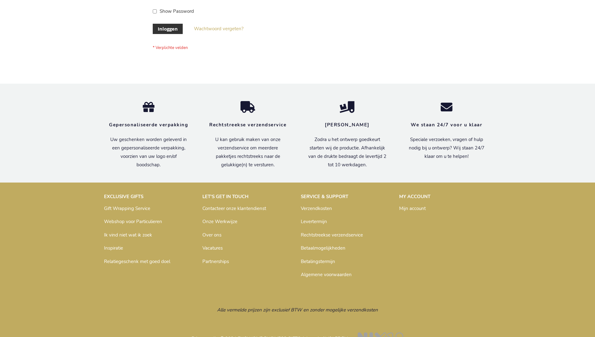
scroll to position [212, 0]
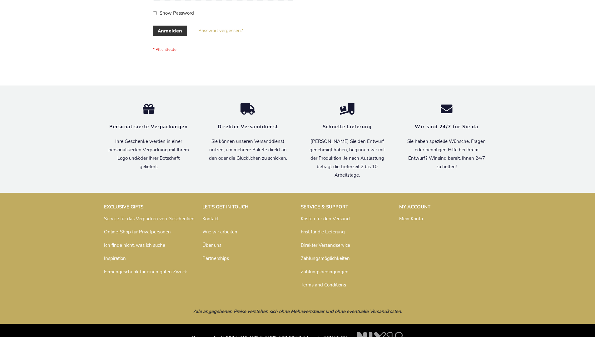
scroll to position [209, 0]
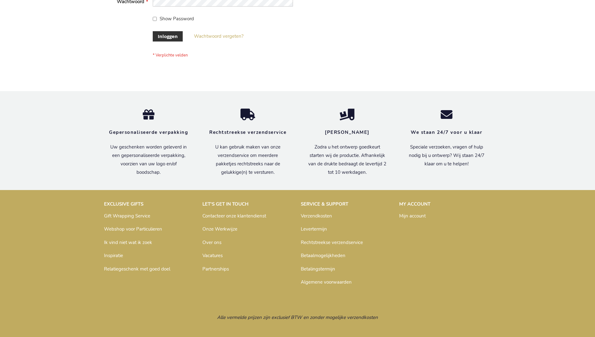
scroll to position [212, 0]
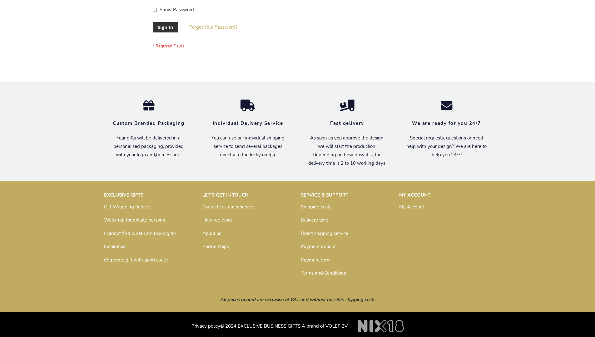
scroll to position [201, 0]
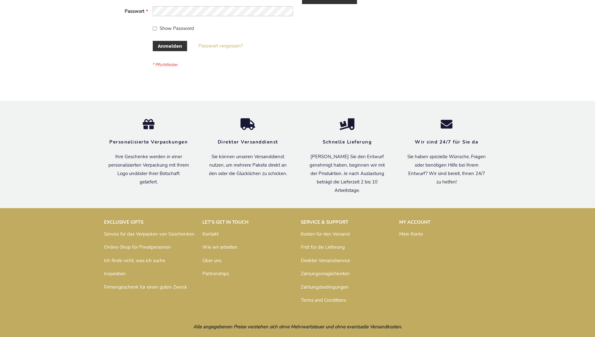
scroll to position [209, 0]
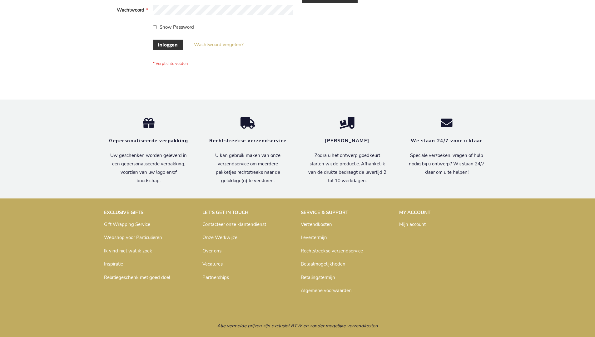
scroll to position [212, 0]
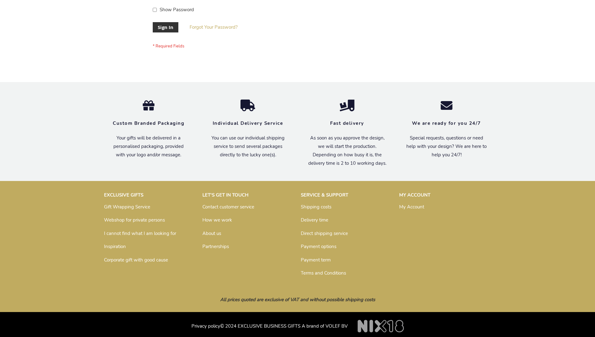
scroll to position [201, 0]
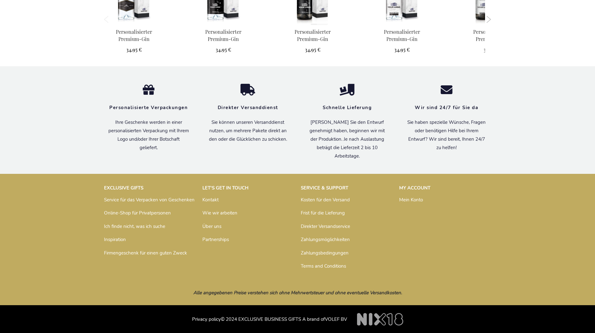
scroll to position [600, 0]
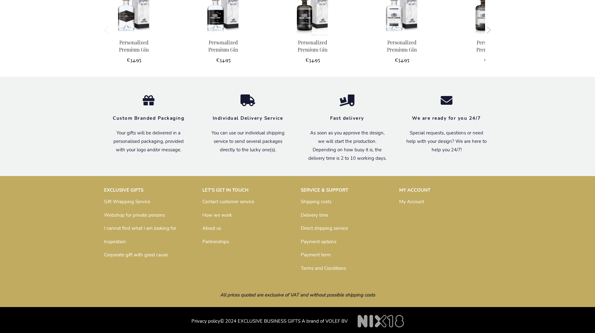
scroll to position [584, 0]
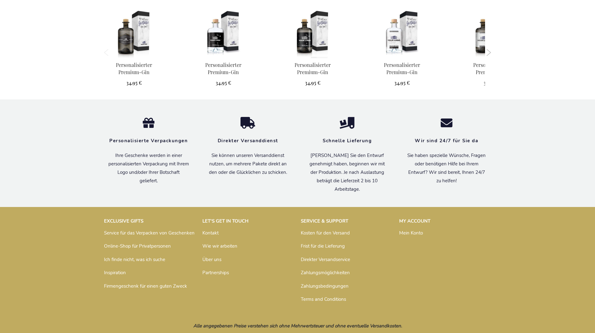
scroll to position [600, 0]
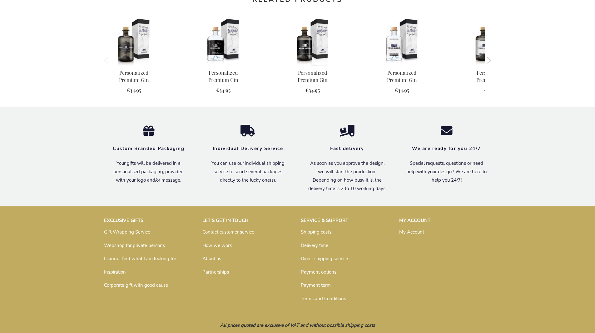
scroll to position [584, 0]
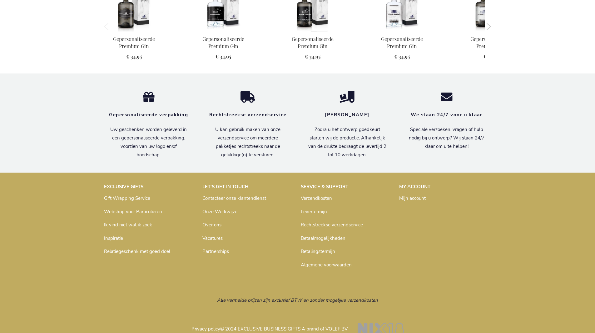
scroll to position [596, 0]
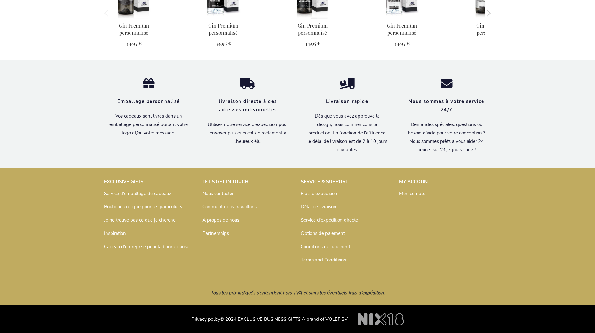
scroll to position [606, 0]
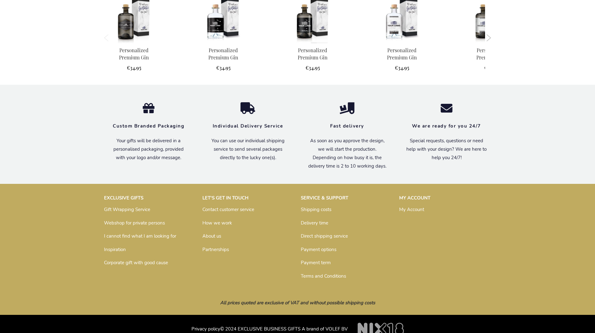
scroll to position [584, 0]
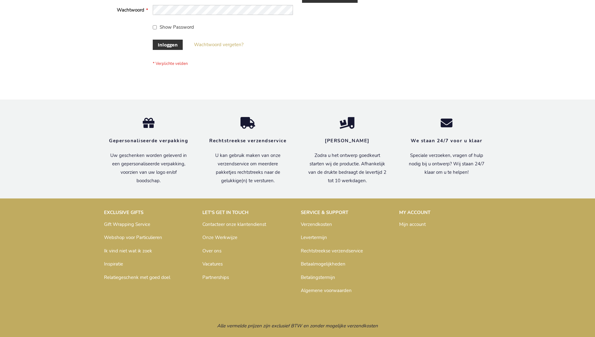
scroll to position [212, 0]
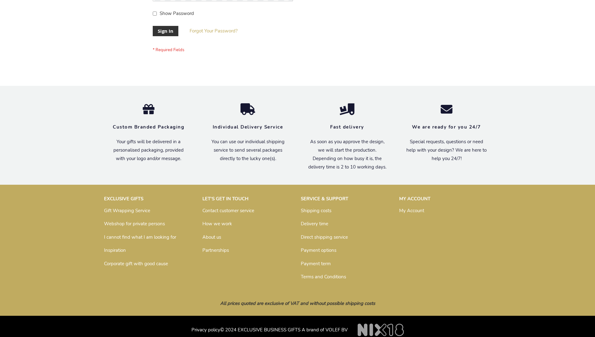
scroll to position [201, 0]
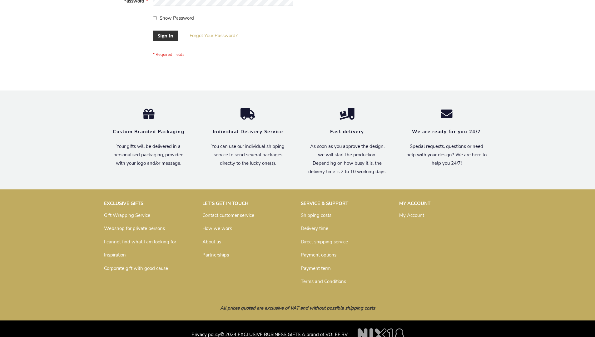
scroll to position [201, 0]
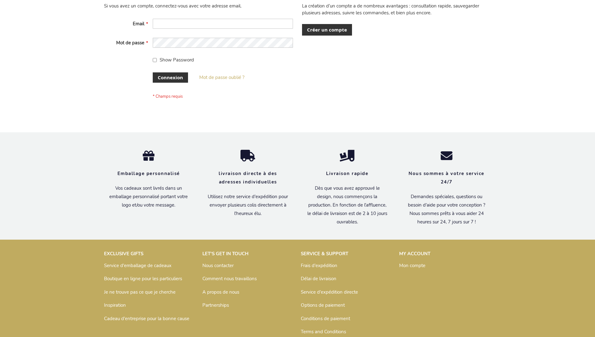
scroll to position [215, 0]
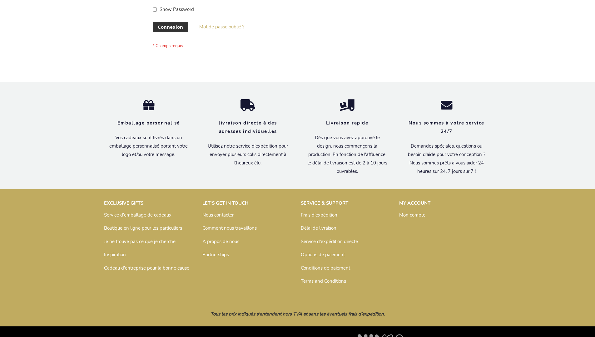
scroll to position [215, 0]
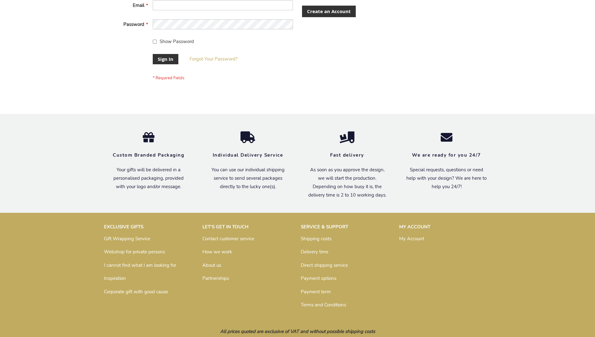
scroll to position [201, 0]
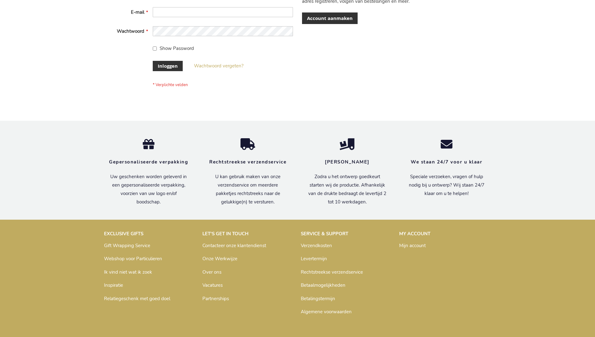
scroll to position [212, 0]
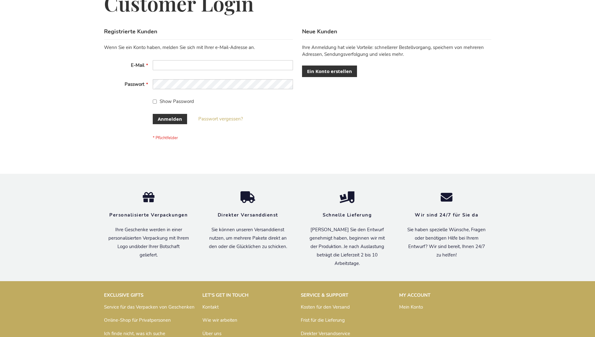
scroll to position [209, 0]
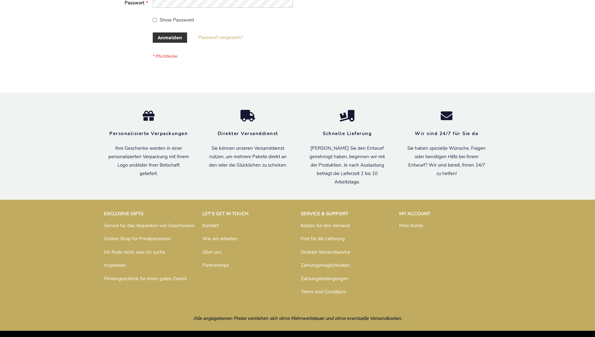
scroll to position [209, 0]
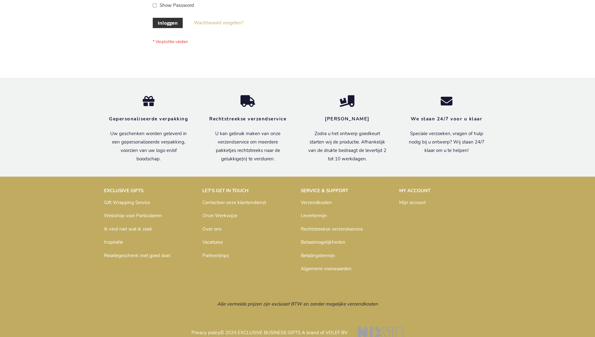
scroll to position [212, 0]
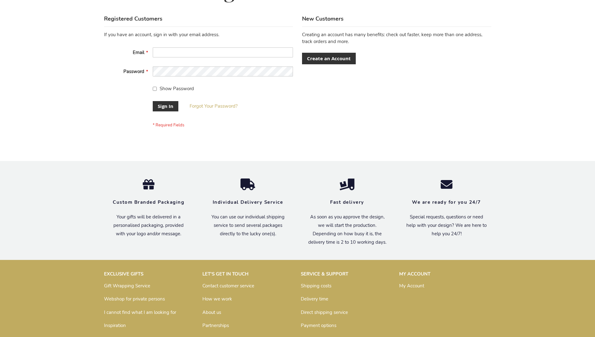
scroll to position [201, 0]
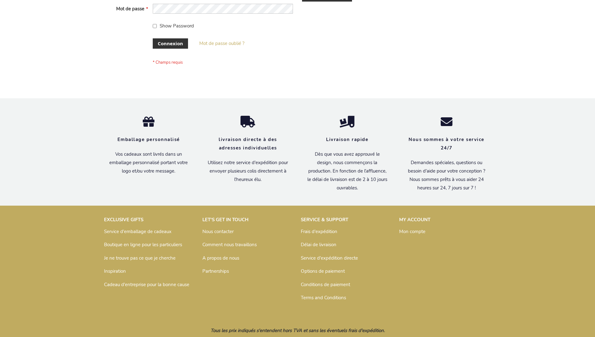
scroll to position [215, 0]
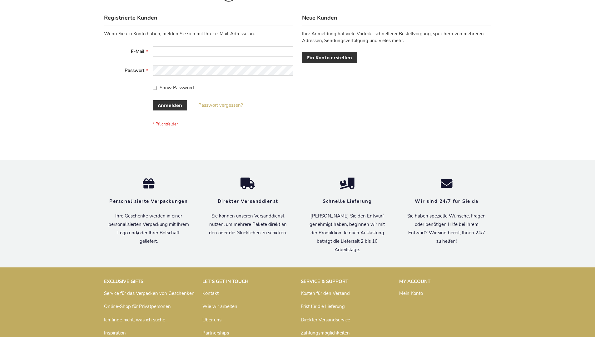
scroll to position [209, 0]
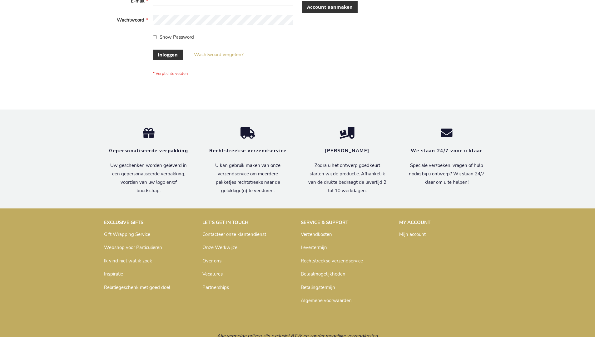
scroll to position [212, 0]
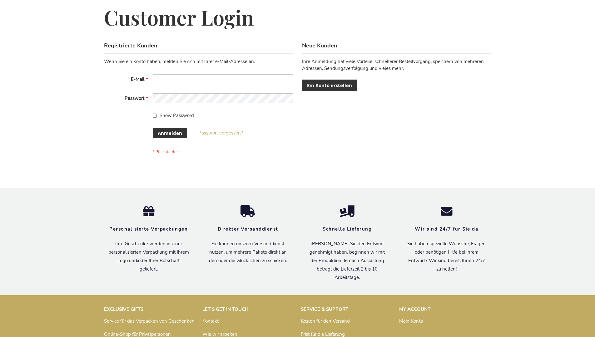
scroll to position [209, 0]
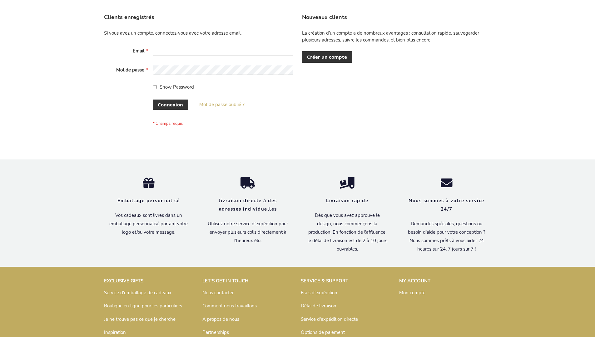
scroll to position [215, 0]
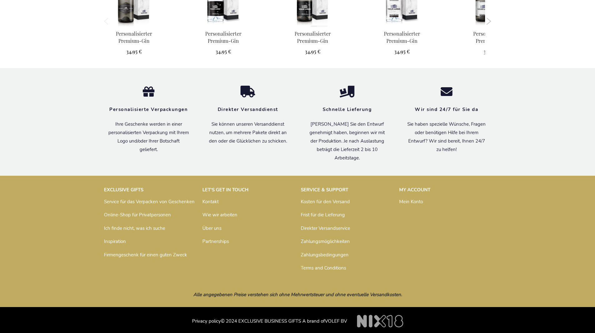
scroll to position [600, 0]
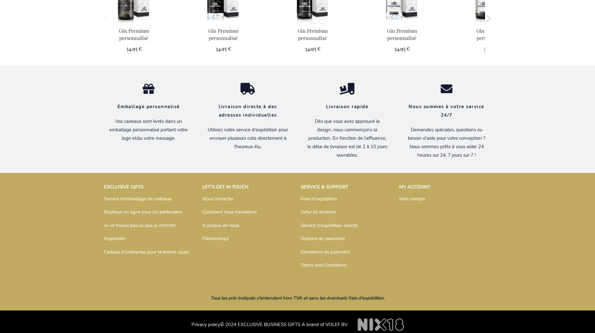
scroll to position [606, 0]
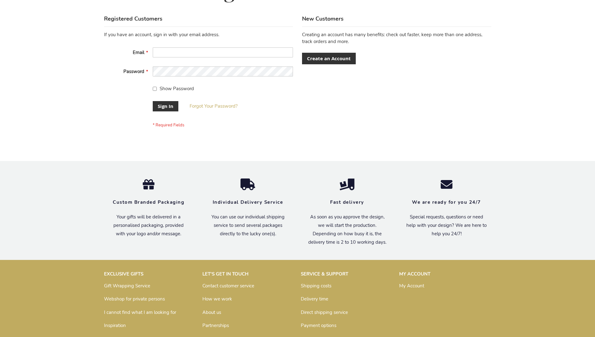
scroll to position [201, 0]
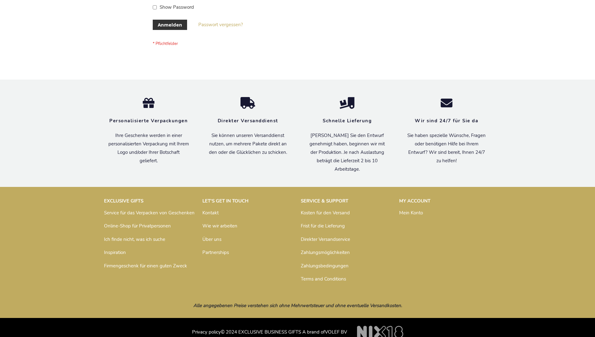
scroll to position [209, 0]
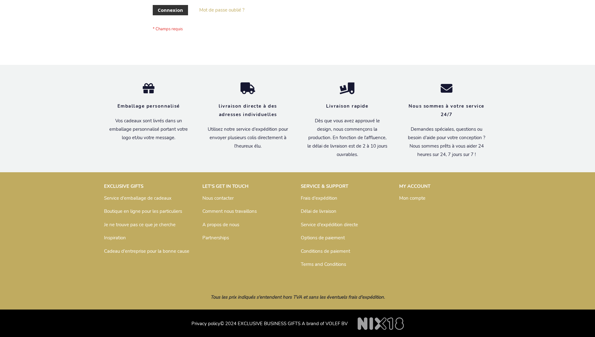
scroll to position [215, 0]
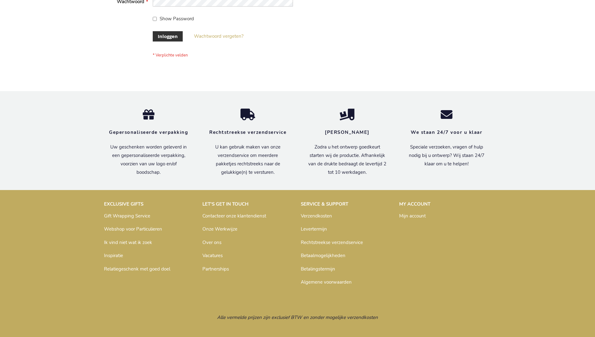
scroll to position [212, 0]
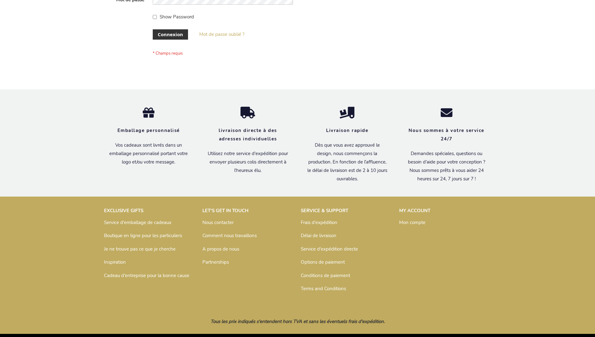
scroll to position [215, 0]
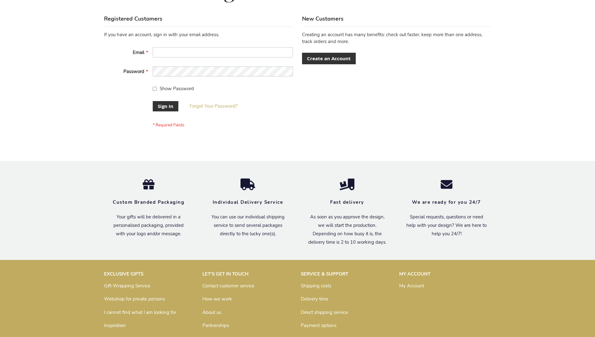
scroll to position [201, 0]
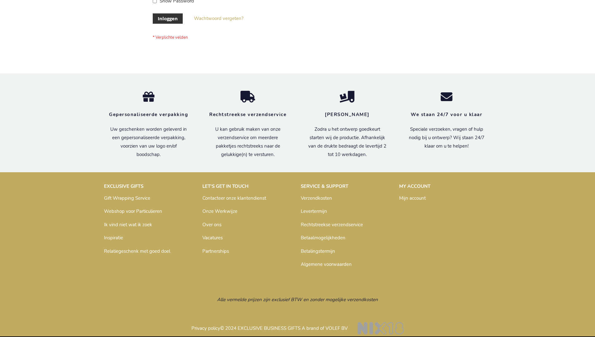
scroll to position [212, 0]
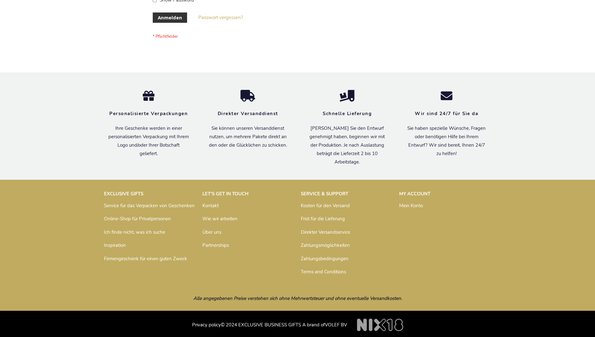
scroll to position [209, 0]
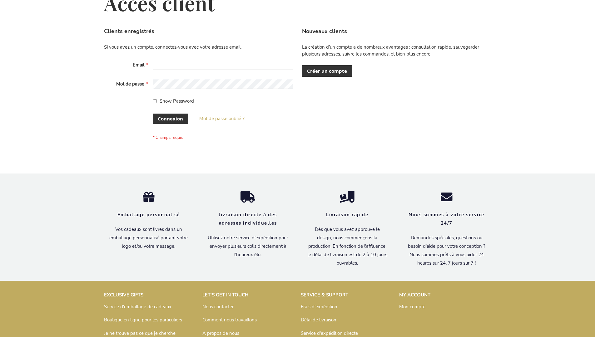
scroll to position [215, 0]
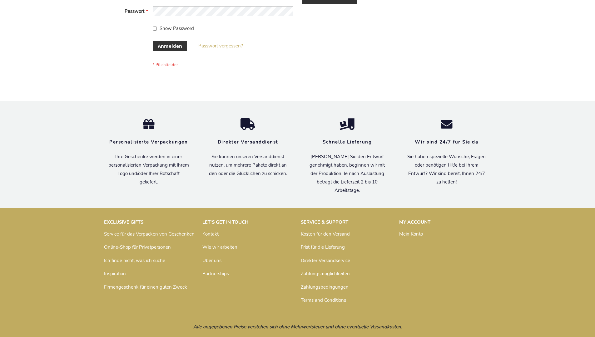
scroll to position [209, 0]
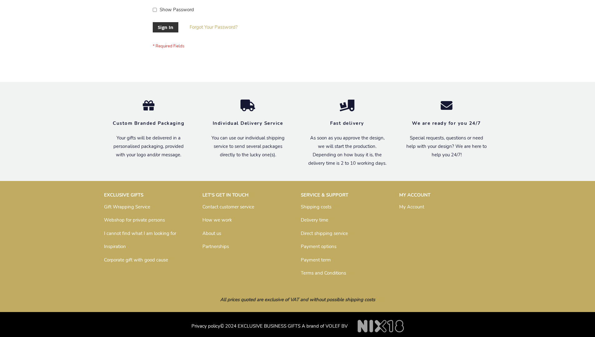
scroll to position [201, 0]
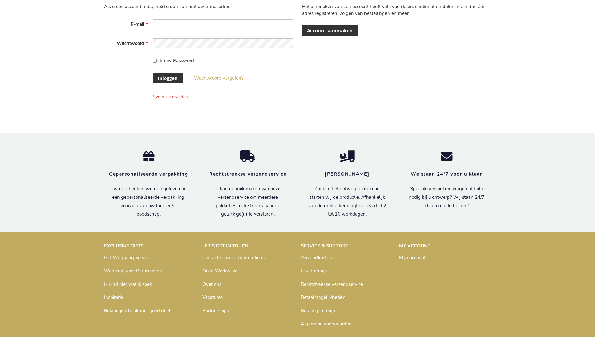
scroll to position [212, 0]
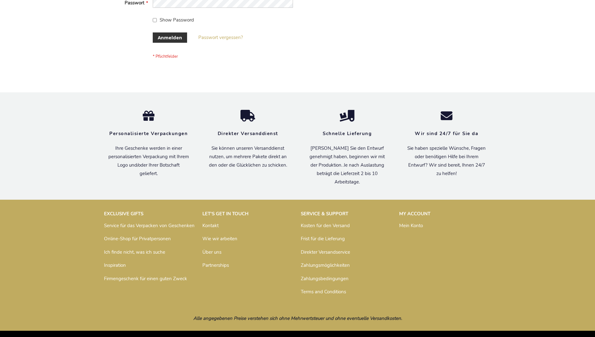
scroll to position [209, 0]
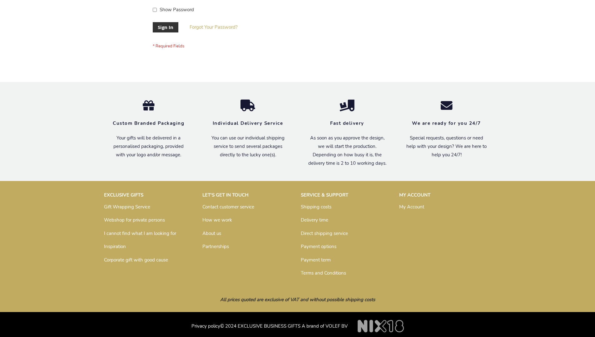
scroll to position [201, 0]
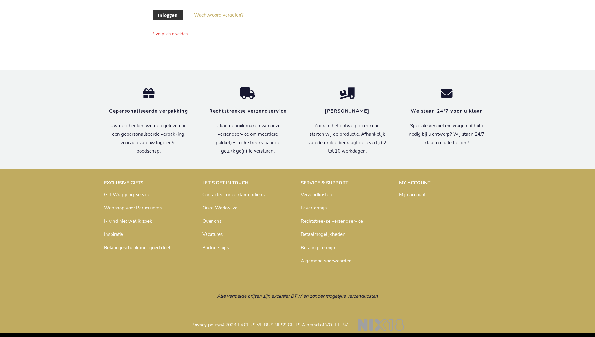
scroll to position [212, 0]
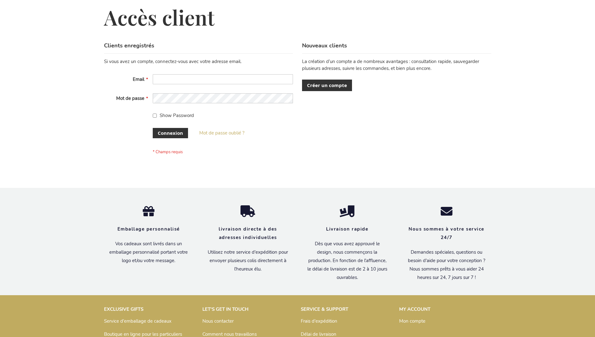
scroll to position [210, 0]
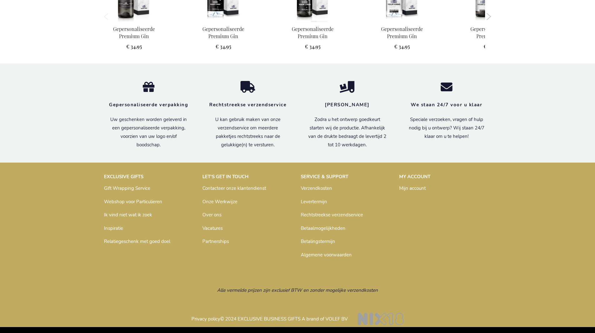
scroll to position [596, 0]
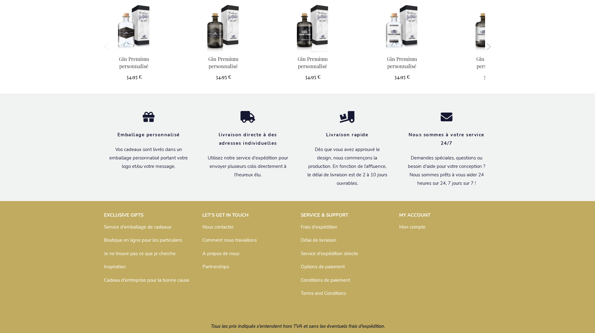
scroll to position [606, 0]
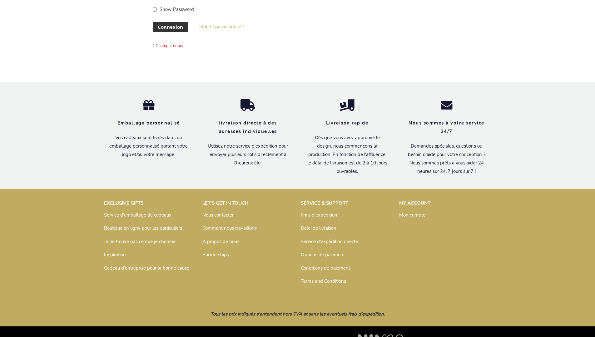
scroll to position [215, 0]
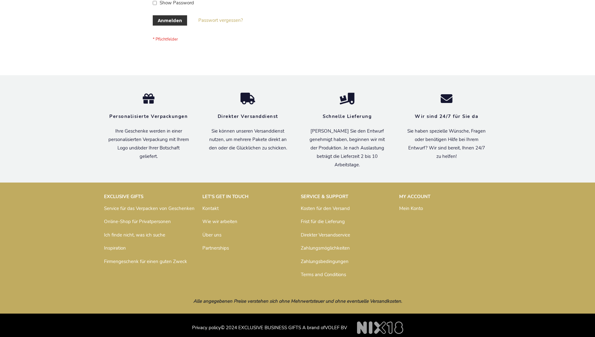
scroll to position [209, 0]
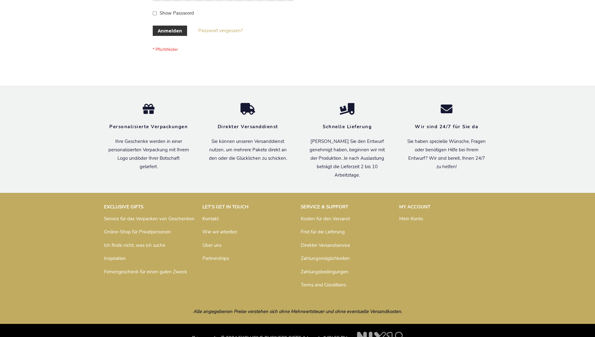
scroll to position [209, 0]
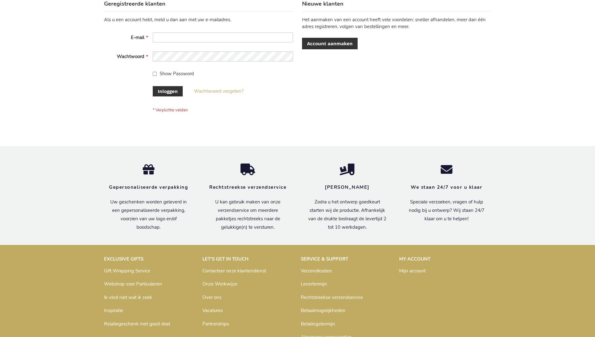
scroll to position [212, 0]
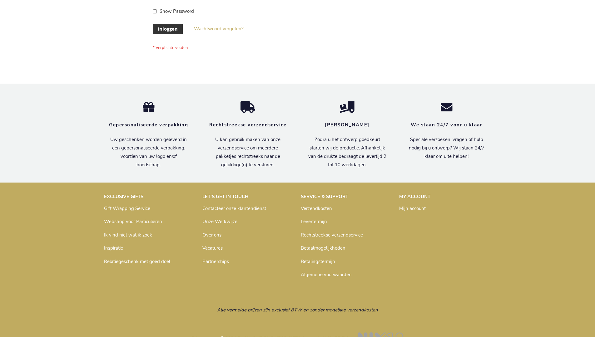
scroll to position [212, 0]
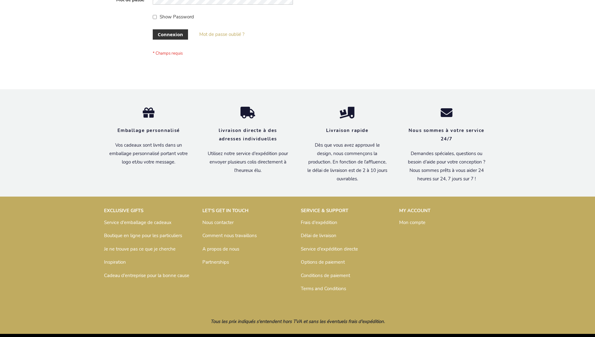
scroll to position [215, 0]
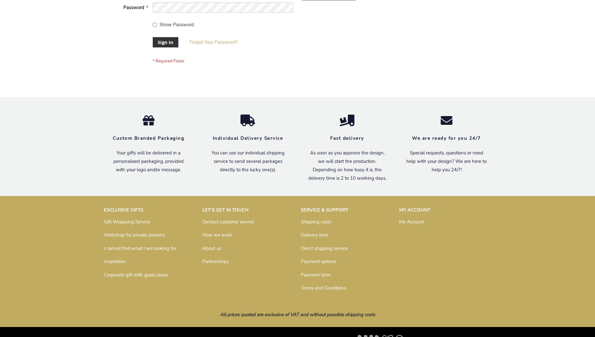
scroll to position [201, 0]
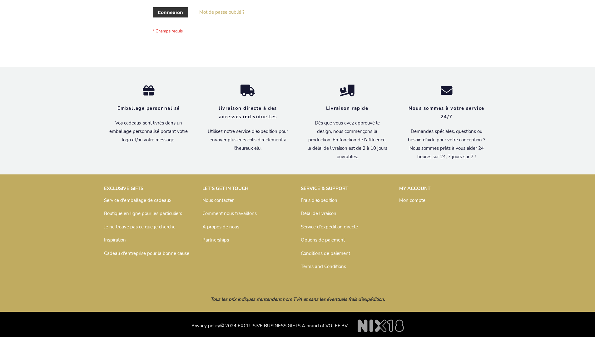
scroll to position [215, 0]
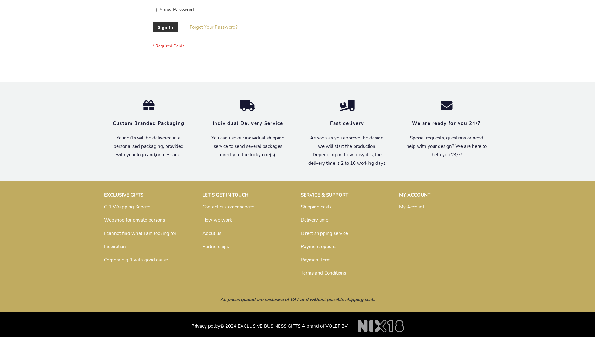
scroll to position [201, 0]
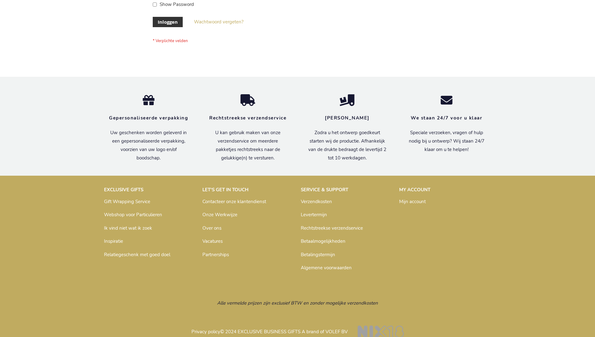
scroll to position [207, 0]
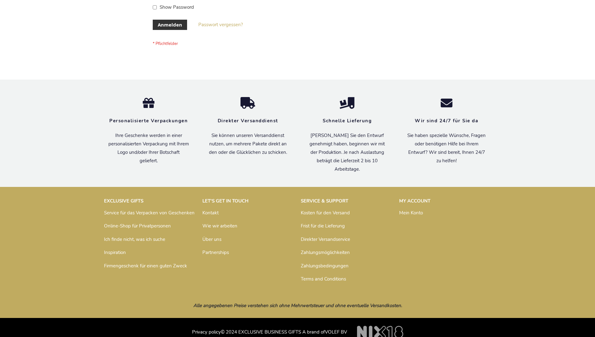
scroll to position [209, 0]
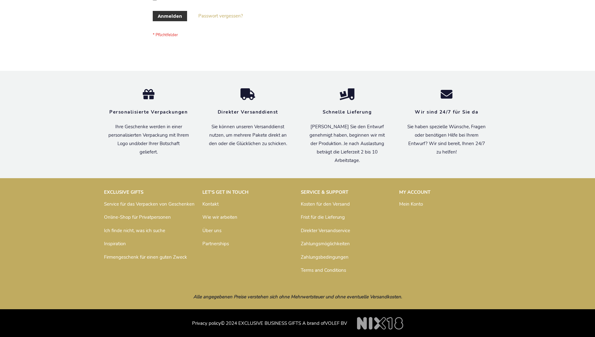
scroll to position [209, 0]
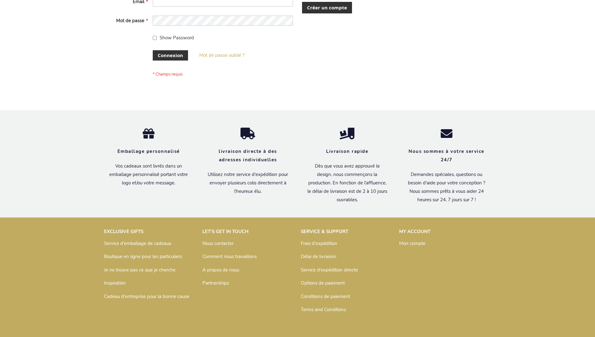
scroll to position [210, 0]
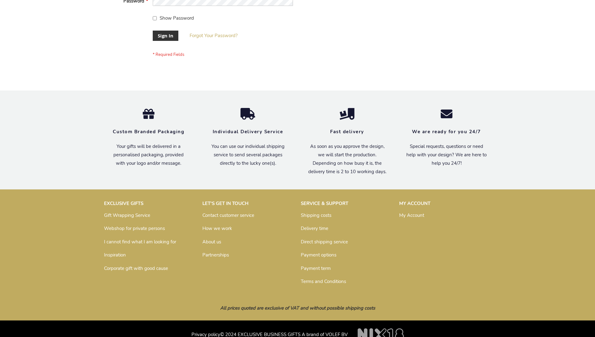
scroll to position [201, 0]
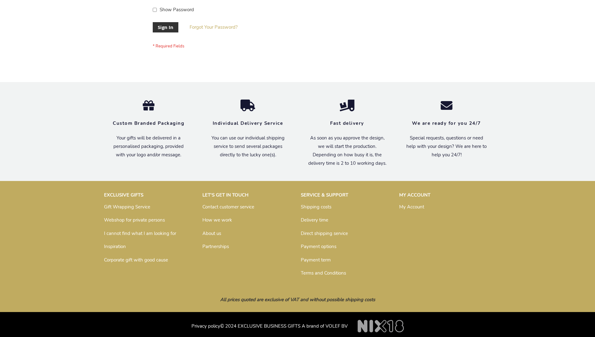
scroll to position [201, 0]
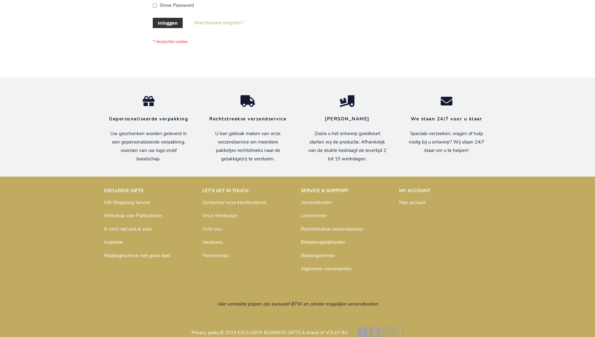
scroll to position [212, 0]
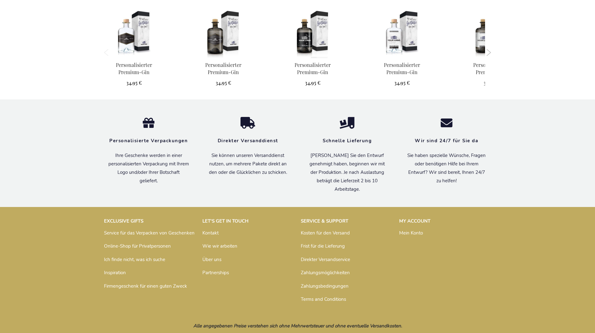
scroll to position [600, 0]
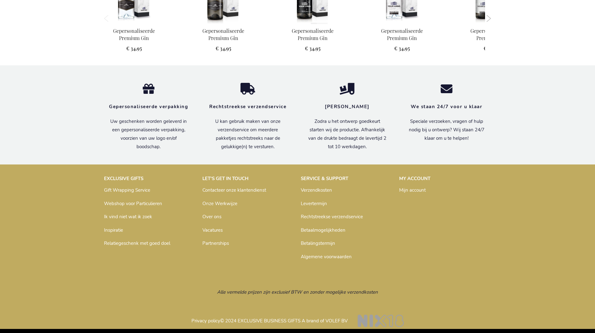
scroll to position [596, 0]
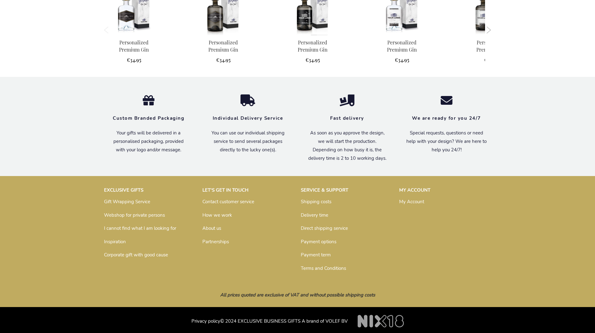
scroll to position [584, 0]
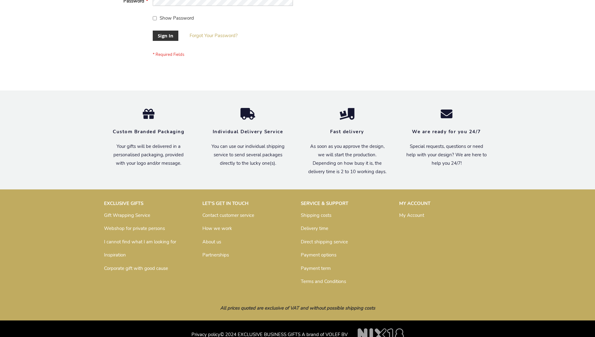
scroll to position [201, 0]
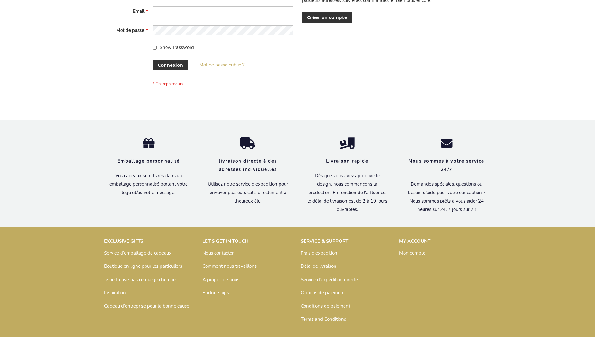
scroll to position [215, 0]
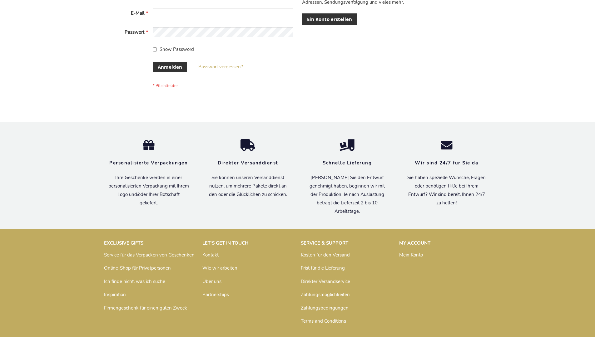
scroll to position [209, 0]
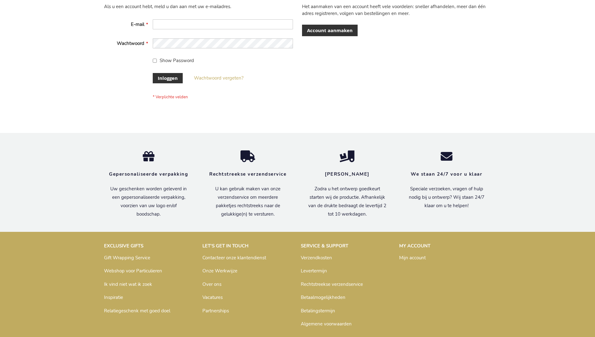
scroll to position [212, 0]
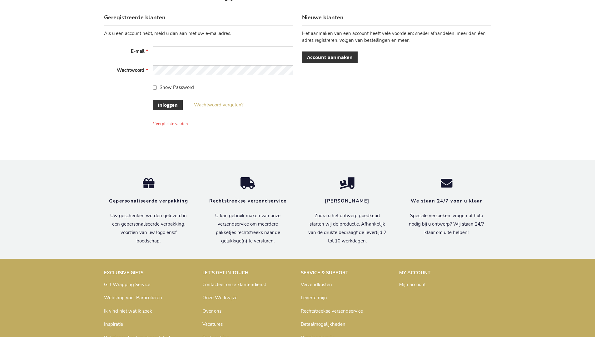
scroll to position [212, 0]
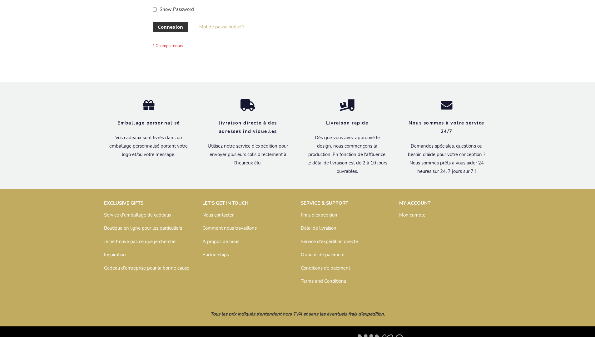
scroll to position [215, 0]
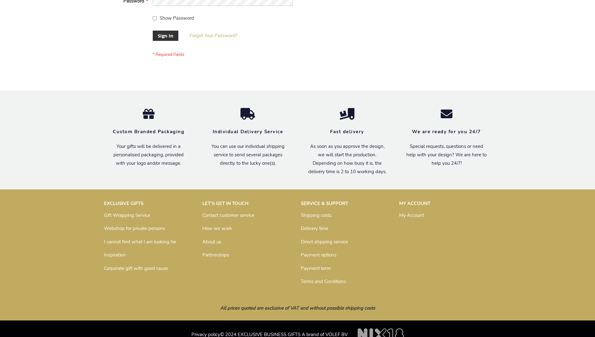
scroll to position [201, 0]
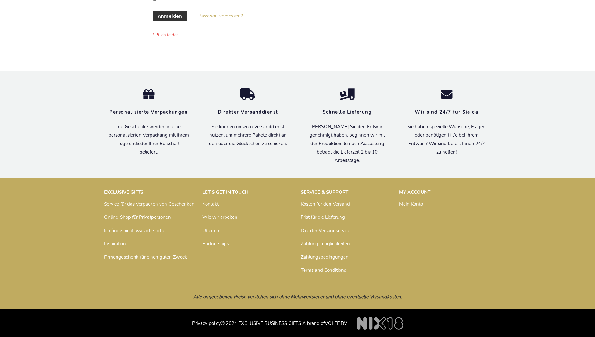
scroll to position [209, 0]
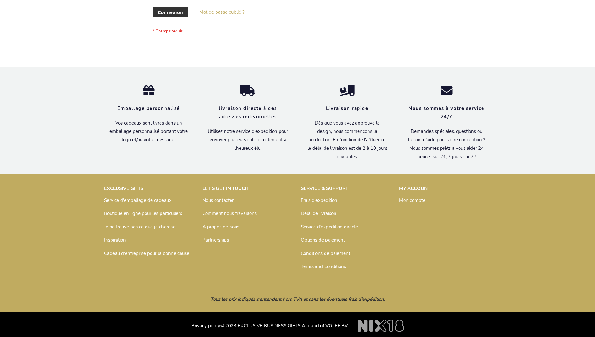
scroll to position [215, 0]
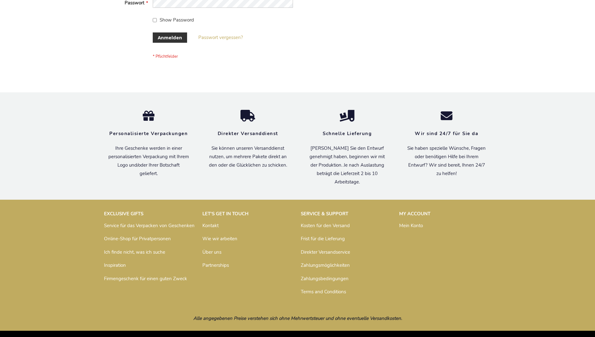
scroll to position [209, 0]
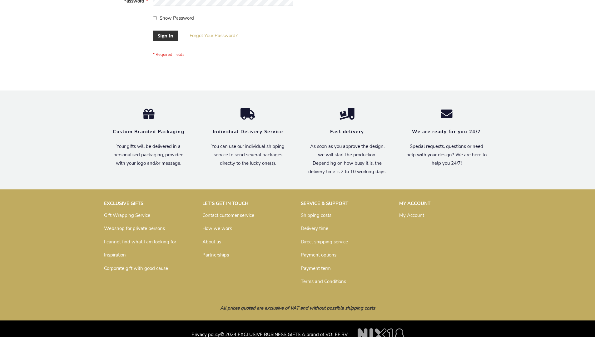
scroll to position [201, 0]
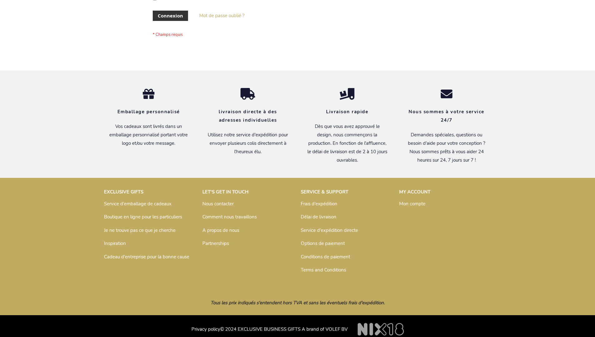
scroll to position [215, 0]
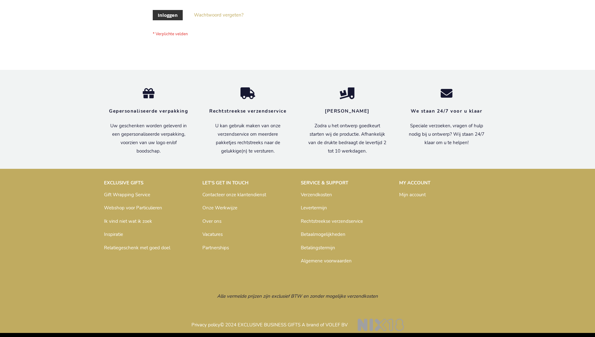
scroll to position [212, 0]
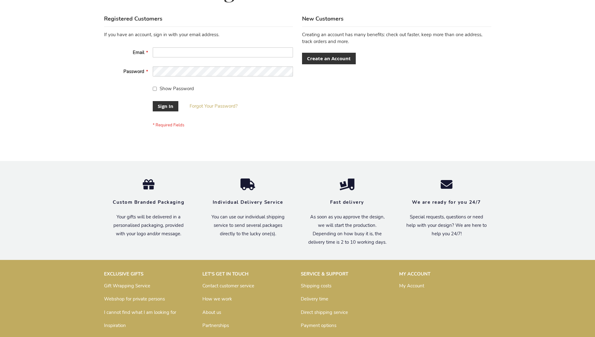
scroll to position [201, 0]
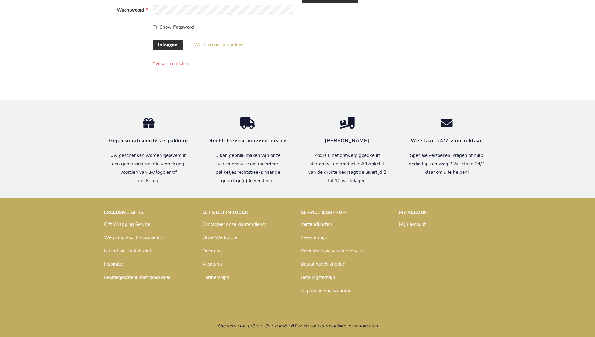
scroll to position [212, 0]
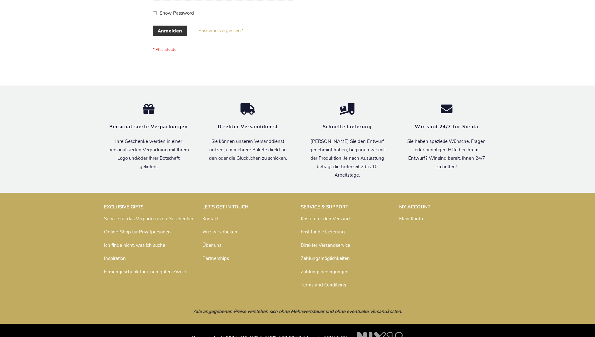
scroll to position [209, 0]
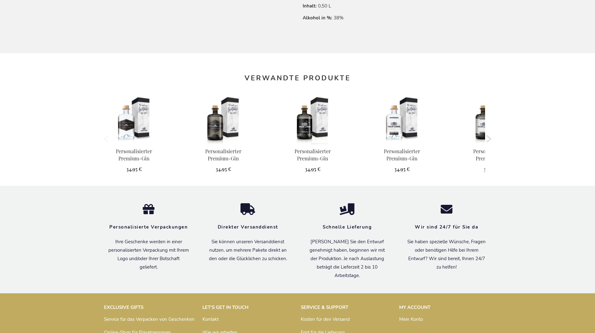
scroll to position [600, 0]
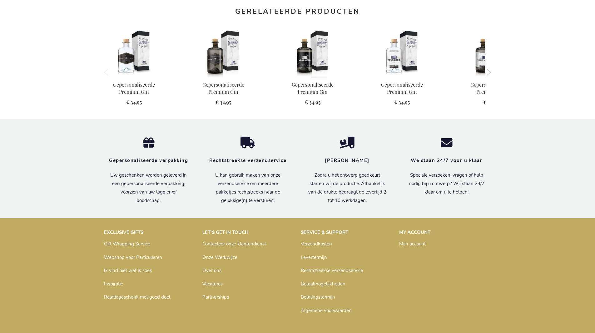
scroll to position [596, 0]
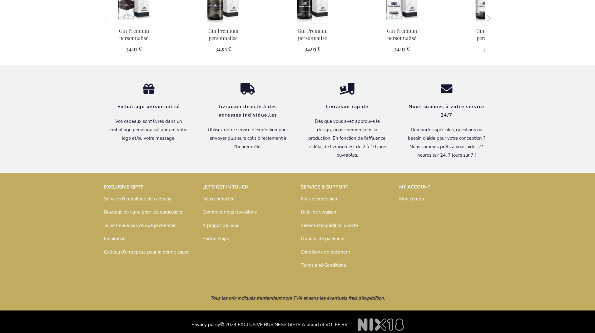
scroll to position [606, 0]
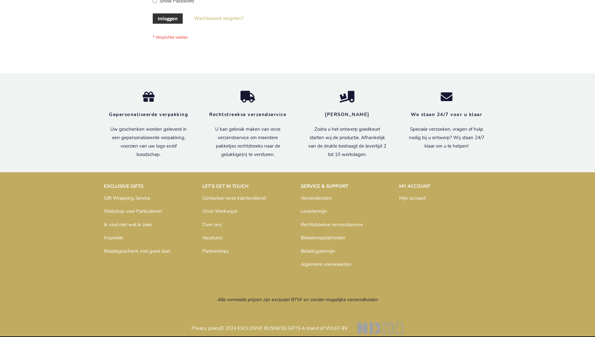
scroll to position [212, 0]
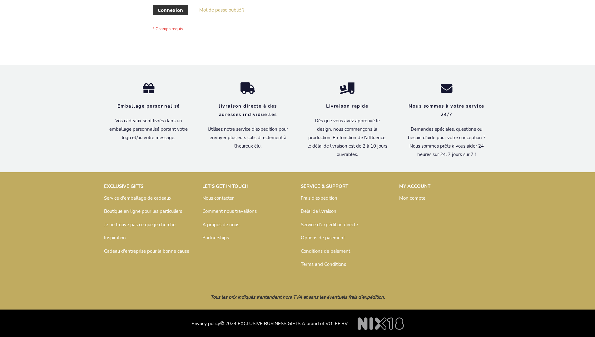
scroll to position [215, 0]
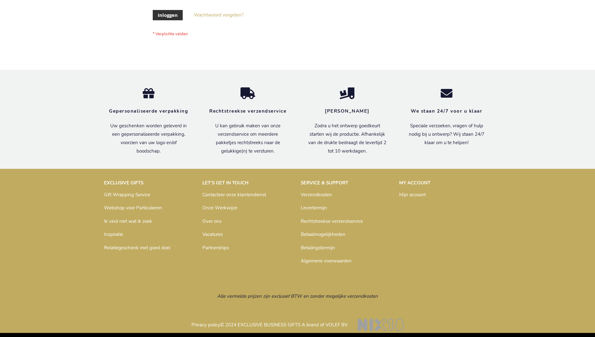
scroll to position [212, 0]
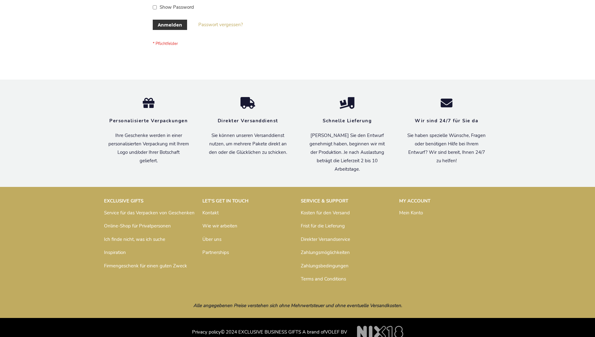
scroll to position [209, 0]
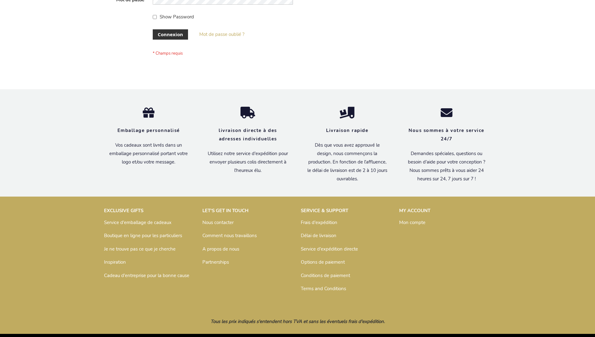
scroll to position [215, 0]
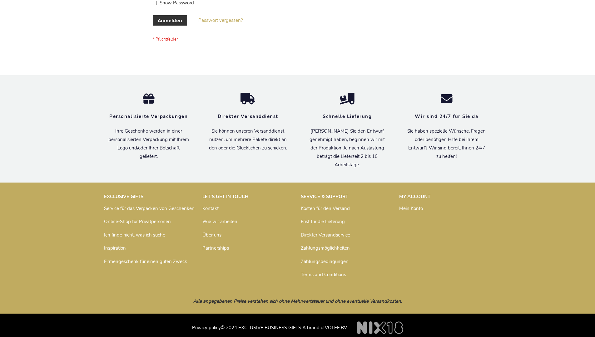
scroll to position [209, 0]
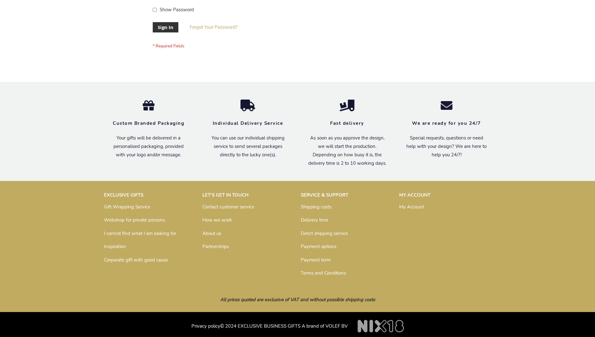
scroll to position [201, 0]
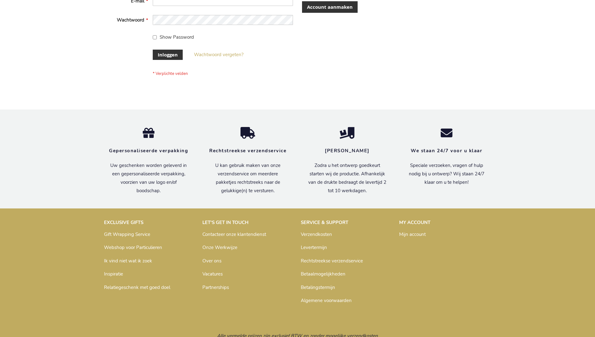
scroll to position [212, 0]
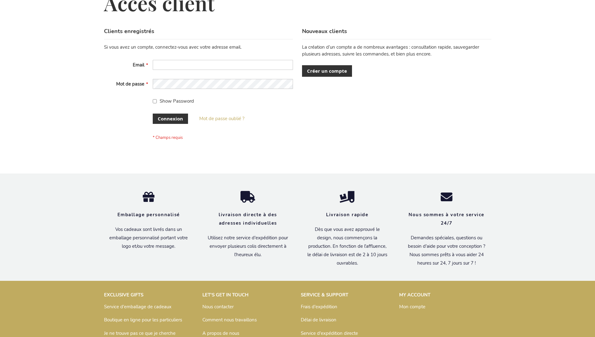
scroll to position [215, 0]
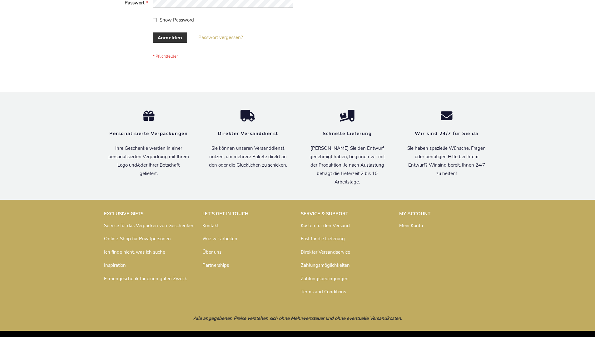
scroll to position [209, 0]
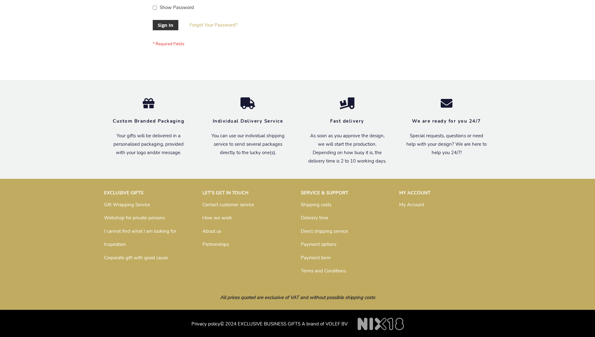
scroll to position [201, 0]
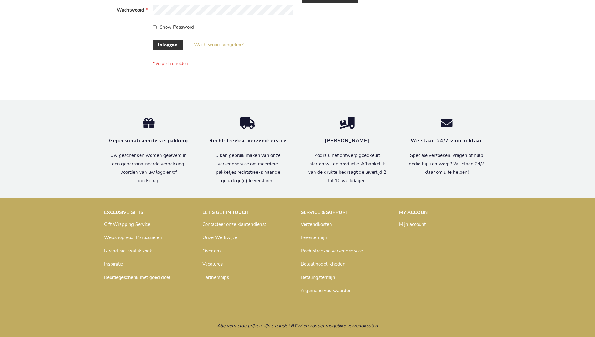
scroll to position [212, 0]
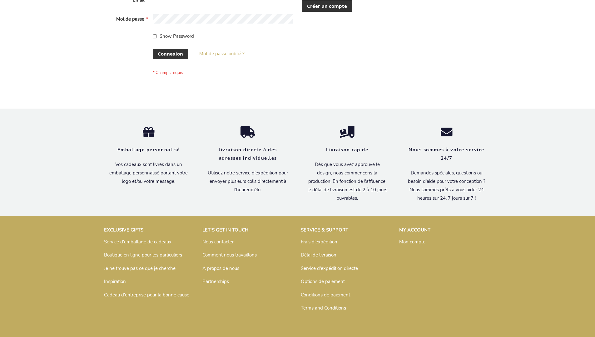
scroll to position [215, 0]
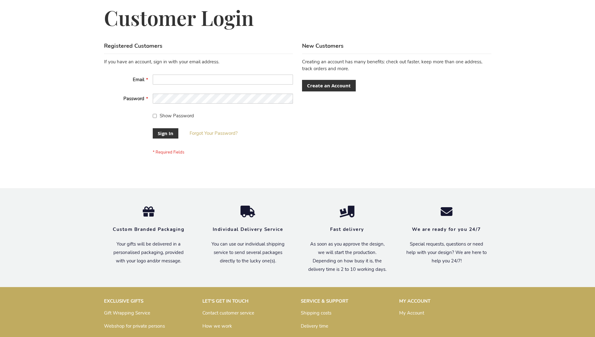
scroll to position [201, 0]
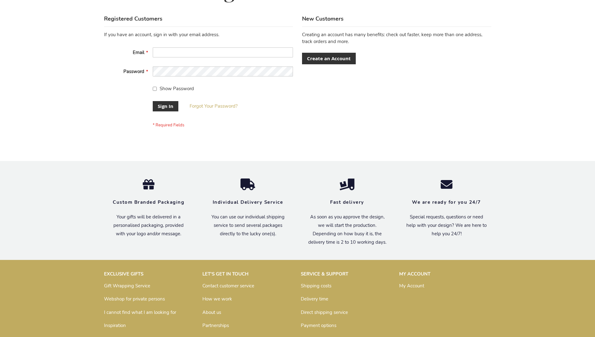
scroll to position [201, 0]
